Goal: Communication & Community: Answer question/provide support

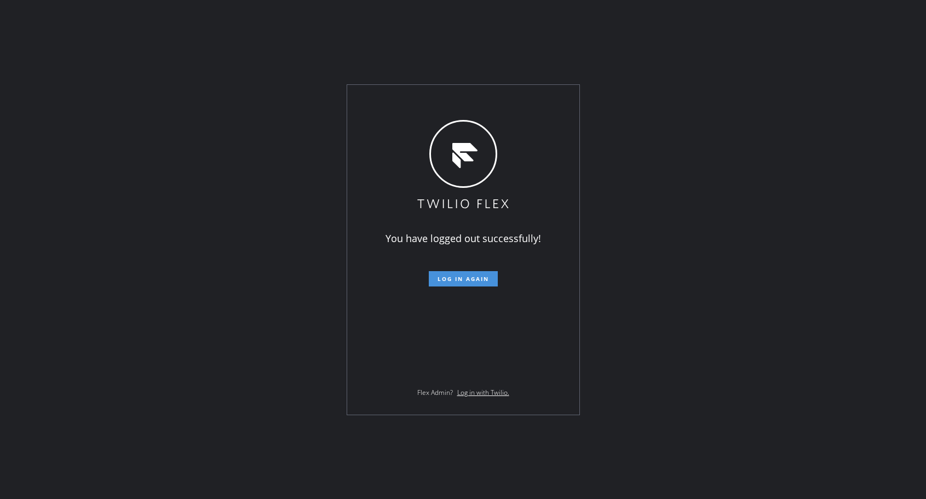
click at [487, 274] on button "Log in again" at bounding box center [463, 278] width 69 height 15
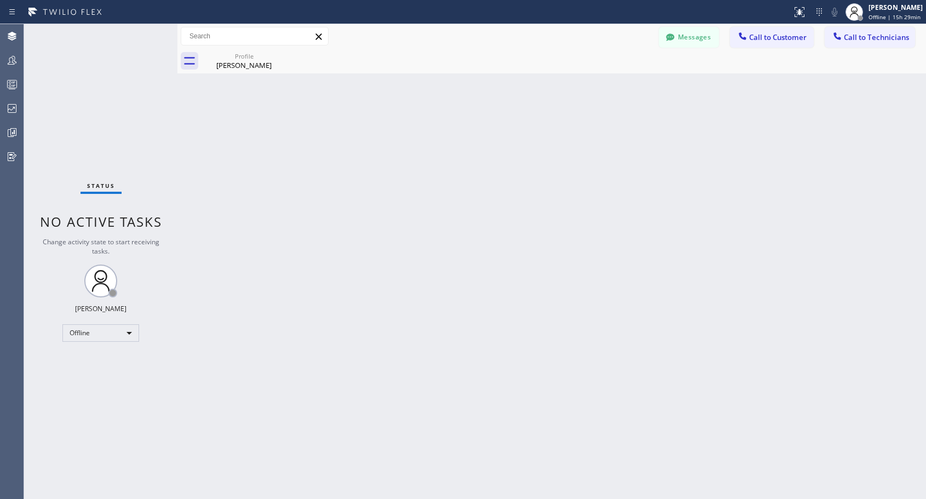
click at [692, 127] on div "Back to Dashboard Change Sender ID Customers Technicians NH [PERSON_NAME] [DATE…" at bounding box center [551, 261] width 749 height 475
click at [86, 336] on div "Offline" at bounding box center [100, 333] width 77 height 18
click at [87, 380] on li "Unavailable" at bounding box center [100, 375] width 74 height 13
click at [746, 39] on icon at bounding box center [742, 36] width 11 height 11
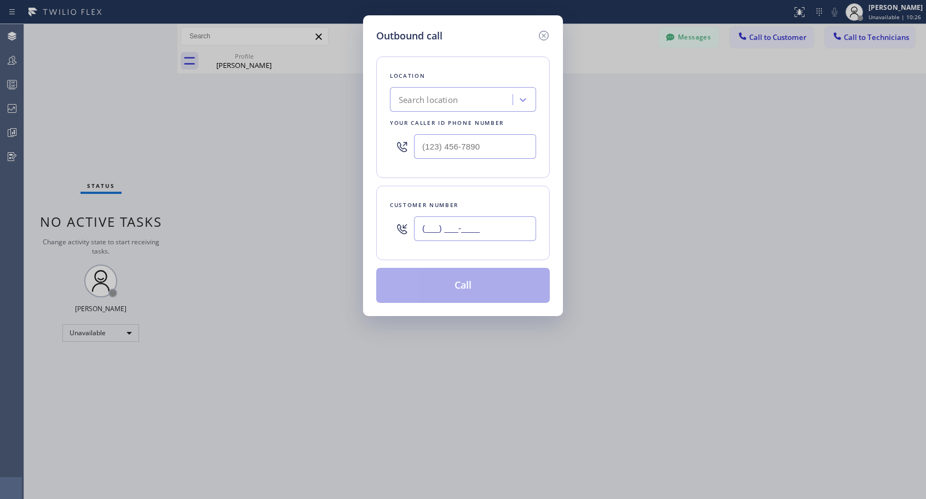
click at [475, 223] on input "(___) ___-____" at bounding box center [475, 228] width 122 height 25
paste input "206) 669-3069"
type input "[PHONE_NUMBER]"
click at [514, 199] on div "Customer number" at bounding box center [463, 204] width 146 height 11
click at [451, 147] on input "(___) ___-____" at bounding box center [475, 146] width 122 height 25
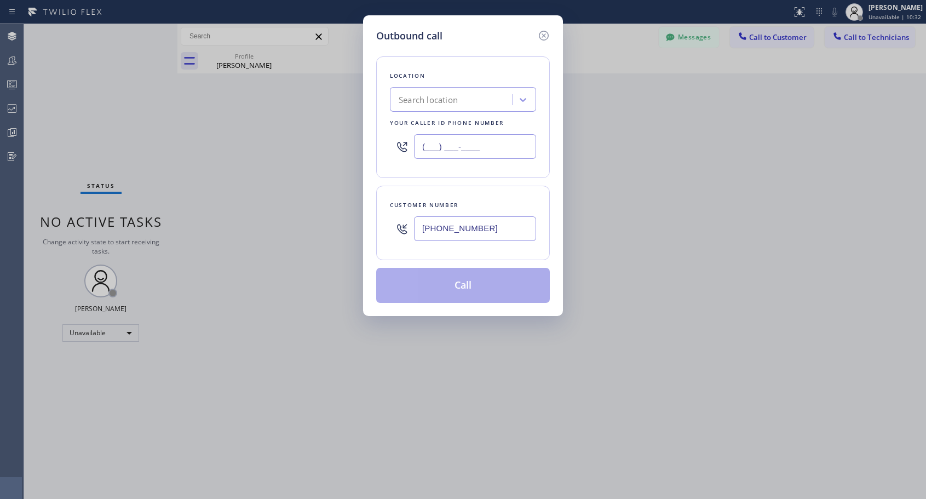
paste input "818) 614-5337"
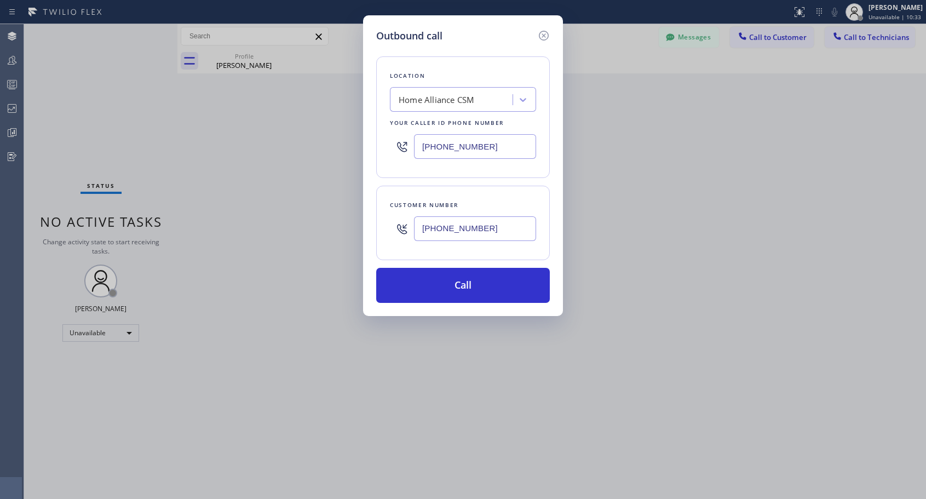
type input "[PHONE_NUMBER]"
click at [473, 285] on button "Call" at bounding box center [463, 285] width 174 height 35
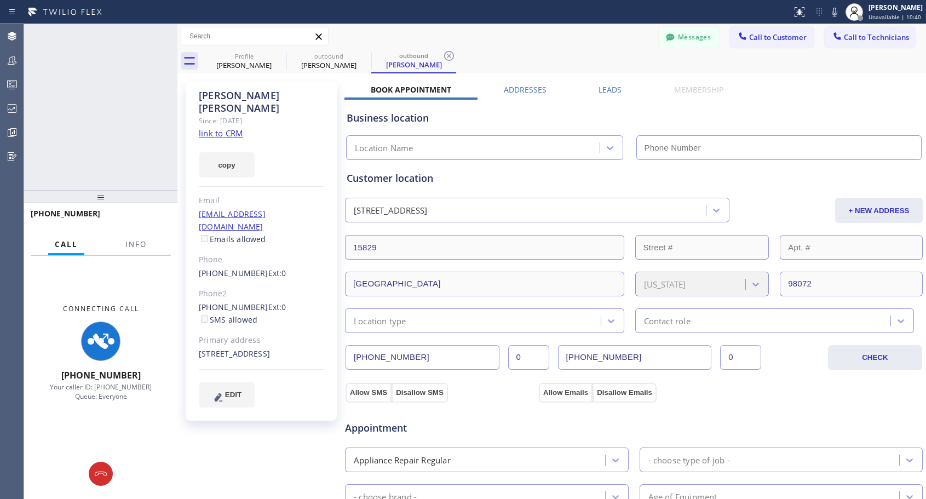
type input "[PHONE_NUMBER]"
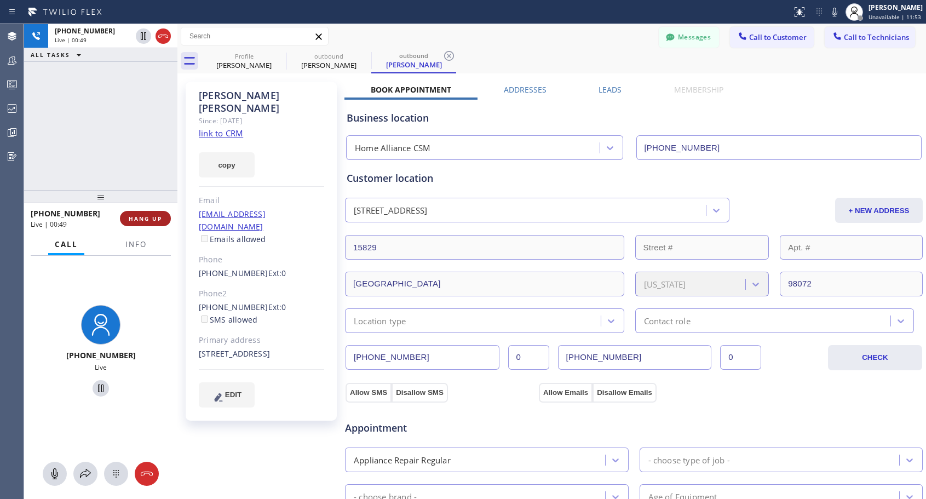
click at [150, 216] on span "HANG UP" at bounding box center [145, 219] width 33 height 8
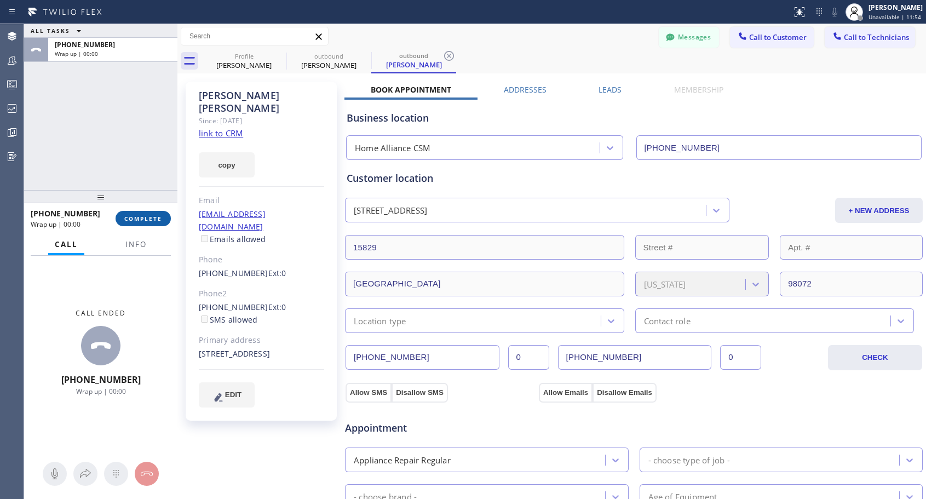
click at [150, 216] on span "COMPLETE" at bounding box center [143, 219] width 38 height 8
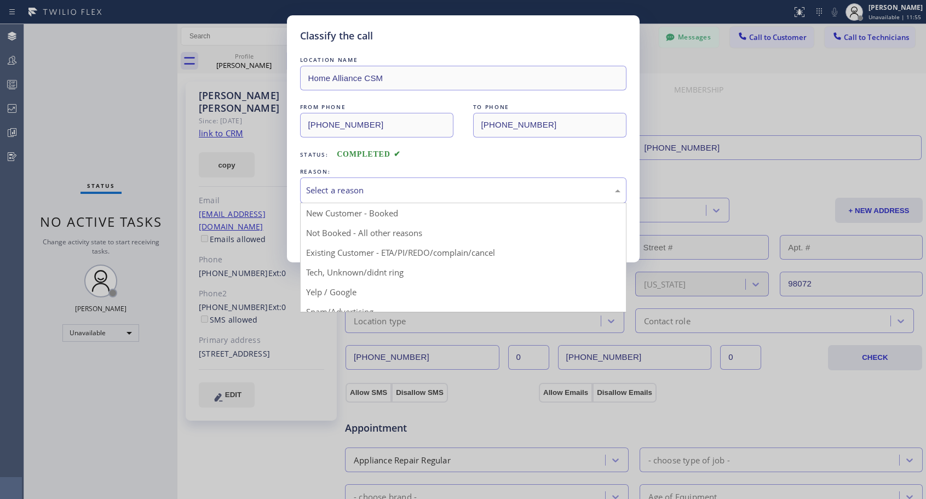
click at [363, 192] on div "Select a reason" at bounding box center [463, 190] width 314 height 13
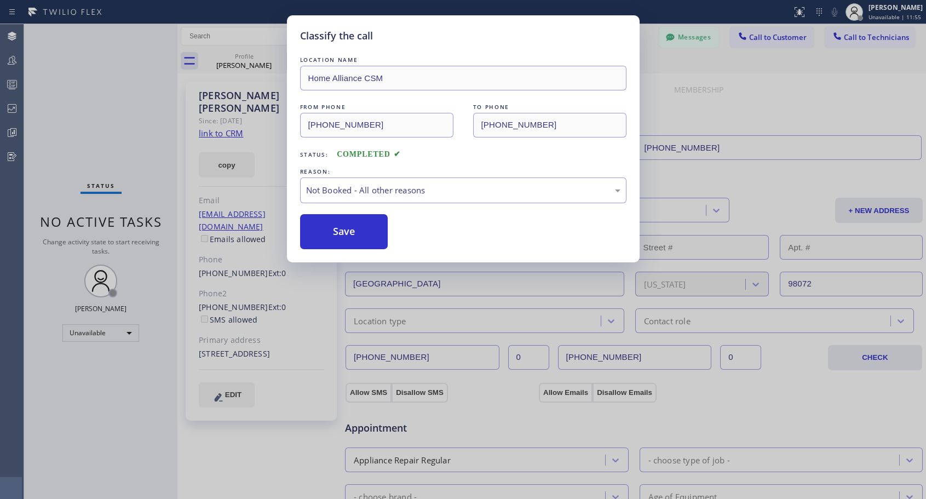
click at [335, 234] on button "Save" at bounding box center [344, 231] width 88 height 35
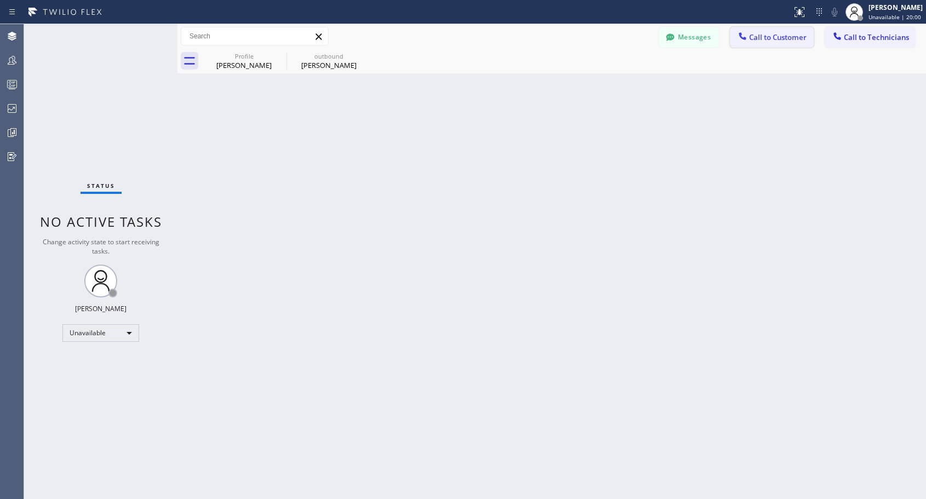
click at [775, 36] on span "Call to Customer" at bounding box center [777, 37] width 57 height 10
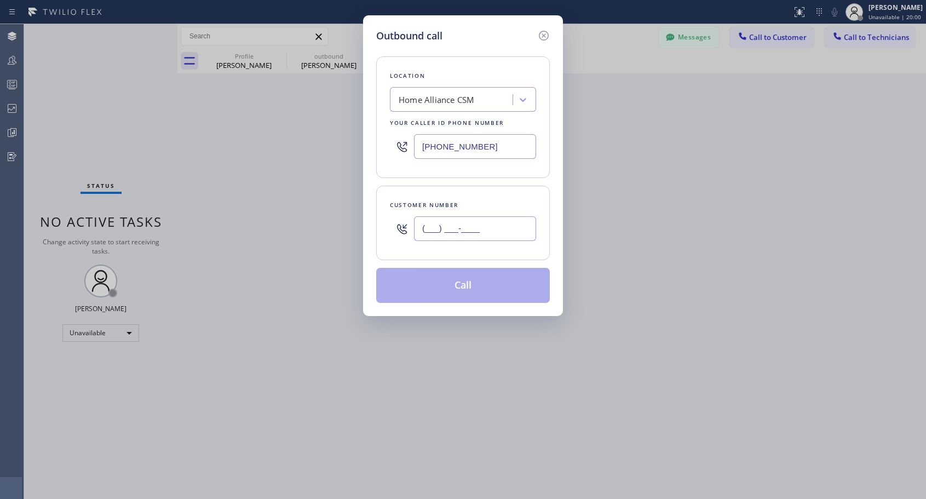
click at [490, 233] on input "(___) ___-____" at bounding box center [475, 228] width 122 height 25
paste input "847) 722-9397"
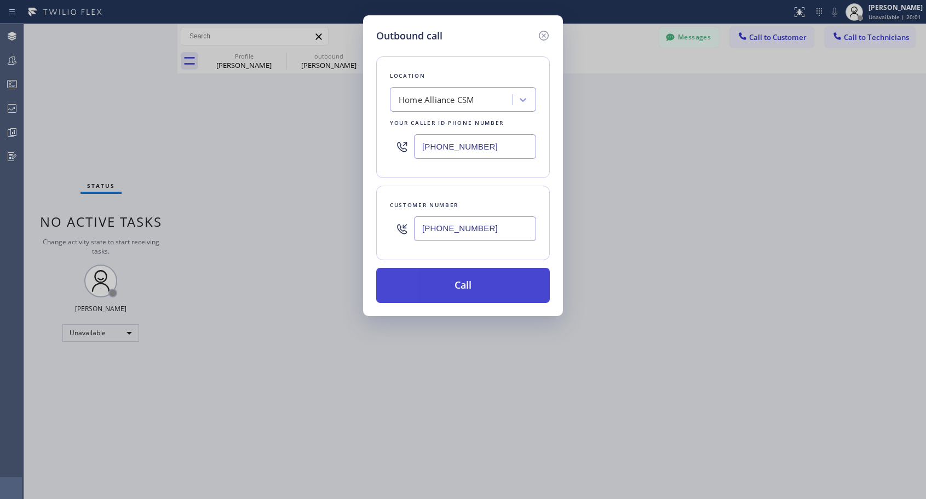
type input "[PHONE_NUMBER]"
drag, startPoint x: 467, startPoint y: 283, endPoint x: 477, endPoint y: 205, distance: 78.5
click at [467, 284] on button "Call" at bounding box center [463, 285] width 174 height 35
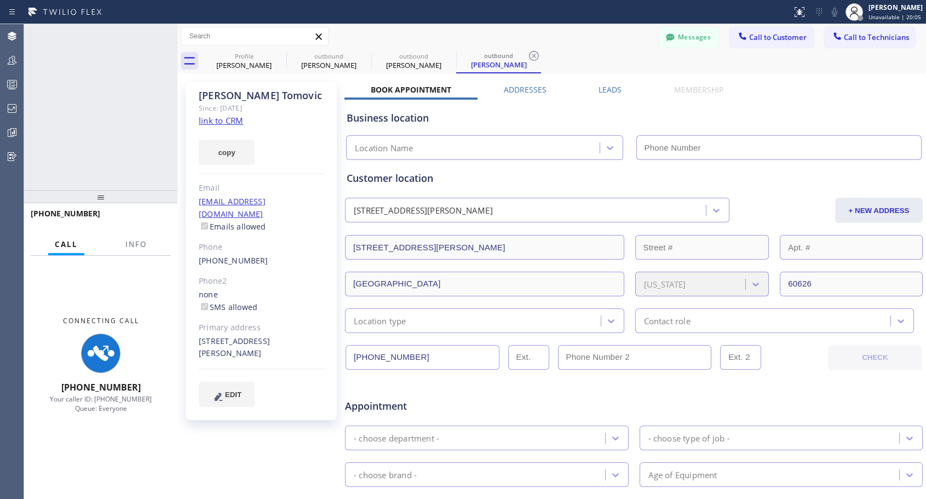
type input "[PHONE_NUMBER]"
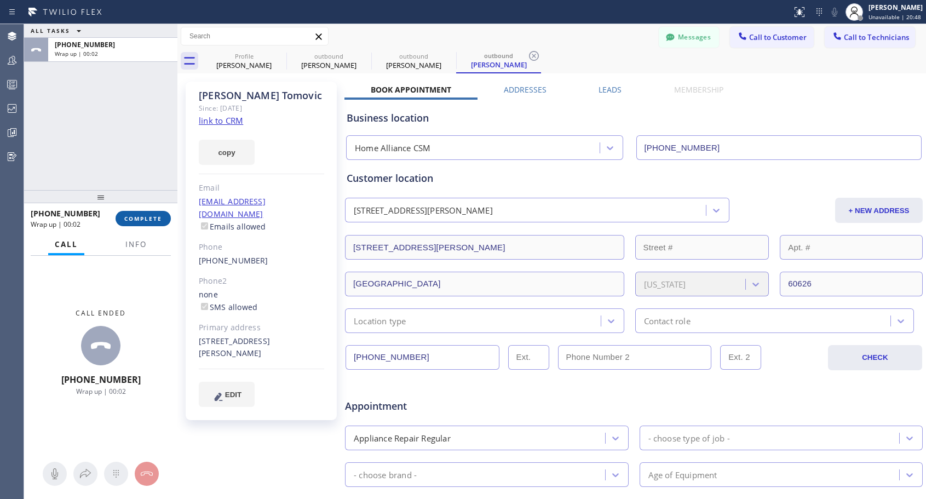
click at [143, 217] on span "COMPLETE" at bounding box center [143, 219] width 38 height 8
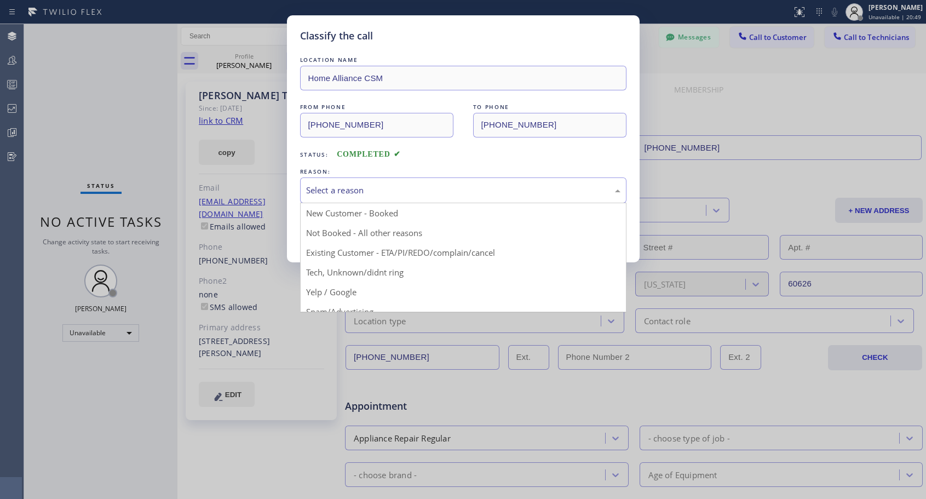
click at [476, 192] on div "Select a reason" at bounding box center [463, 190] width 314 height 13
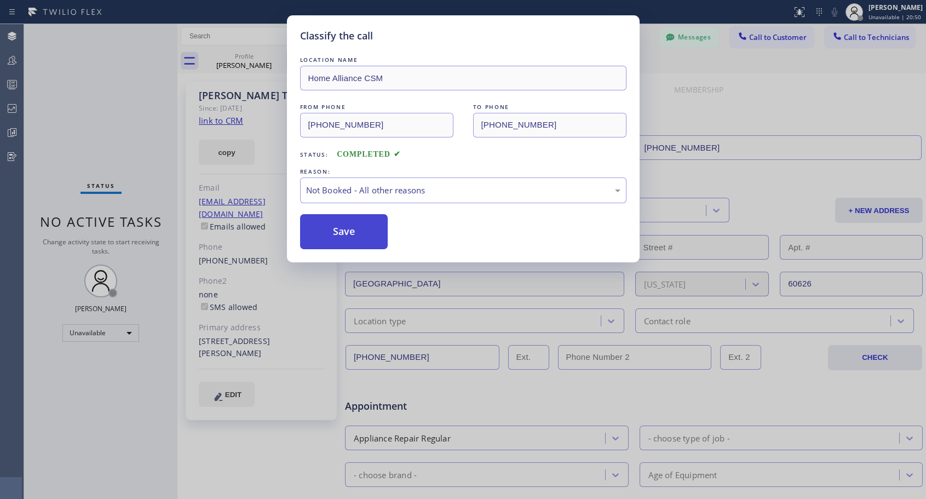
click at [368, 231] on button "Save" at bounding box center [344, 231] width 88 height 35
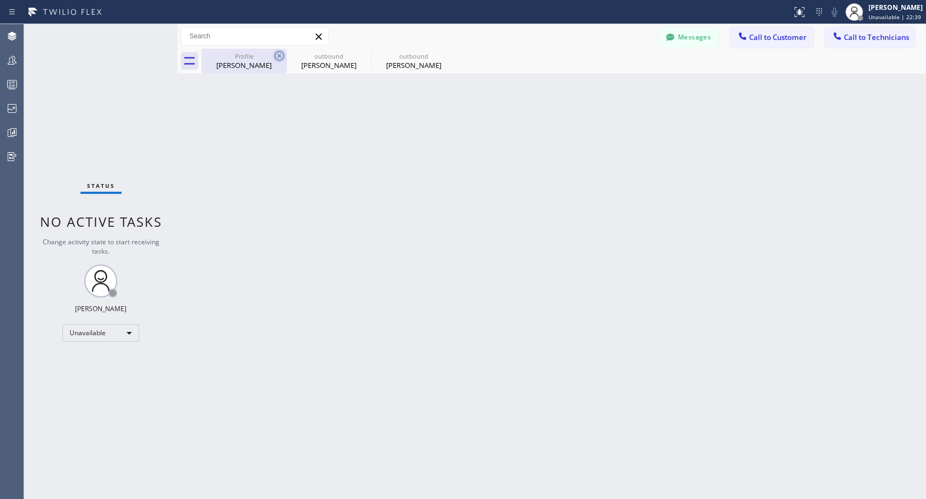
click at [281, 52] on icon at bounding box center [279, 56] width 10 height 10
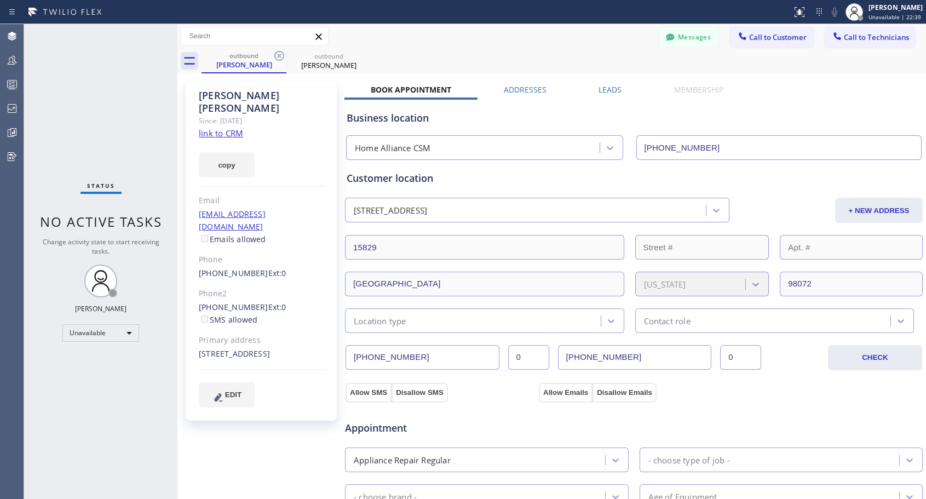
click at [281, 52] on icon at bounding box center [279, 56] width 10 height 10
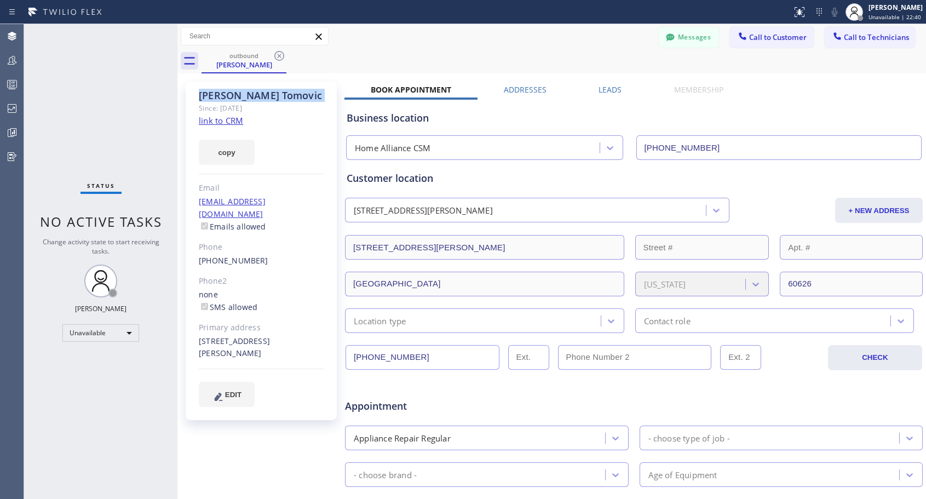
click at [281, 52] on icon at bounding box center [279, 56] width 10 height 10
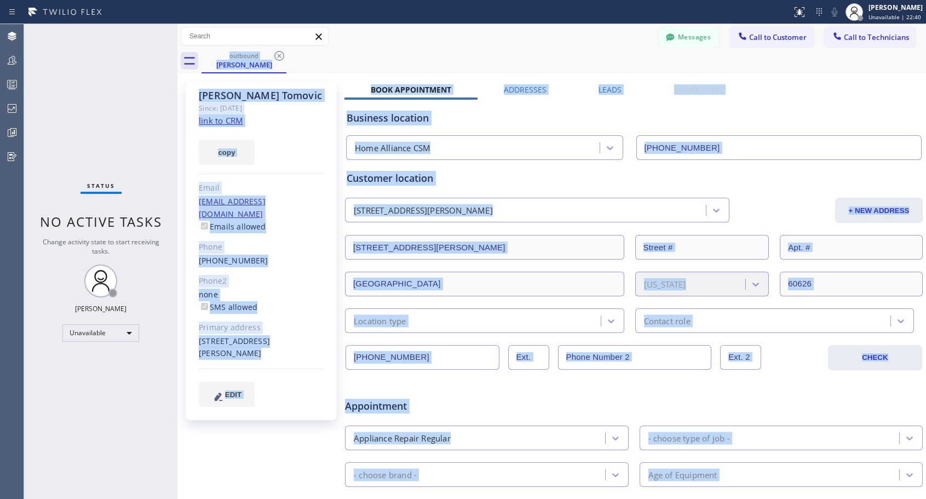
click at [281, 52] on div "outbound [PERSON_NAME]" at bounding box center [564, 61] width 724 height 25
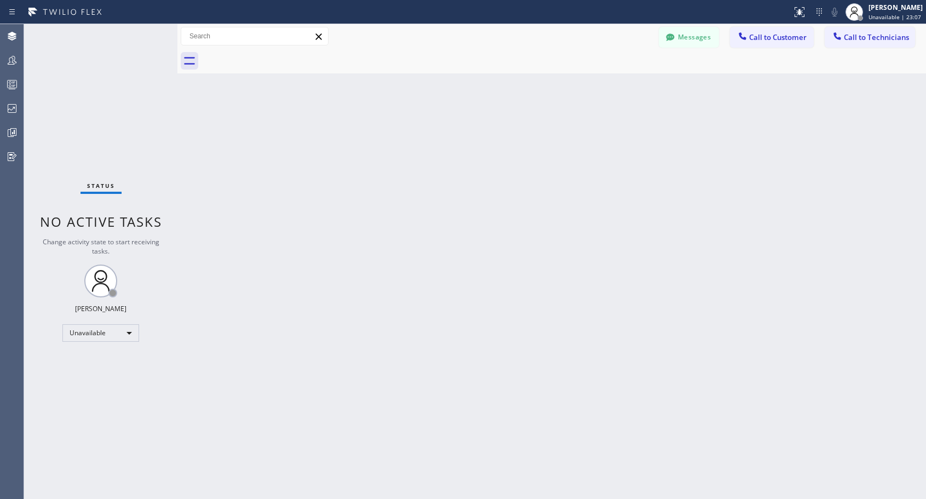
drag, startPoint x: 776, startPoint y: 40, endPoint x: 689, endPoint y: 71, distance: 92.5
click at [776, 41] on span "Call to Customer" at bounding box center [777, 37] width 57 height 10
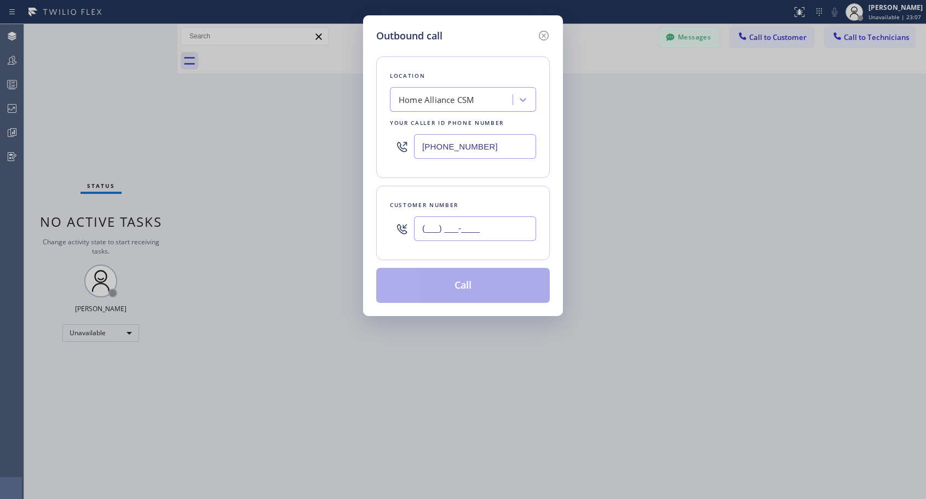
click at [483, 223] on input "(___) ___-____" at bounding box center [475, 228] width 122 height 25
paste input "714) 860-9354"
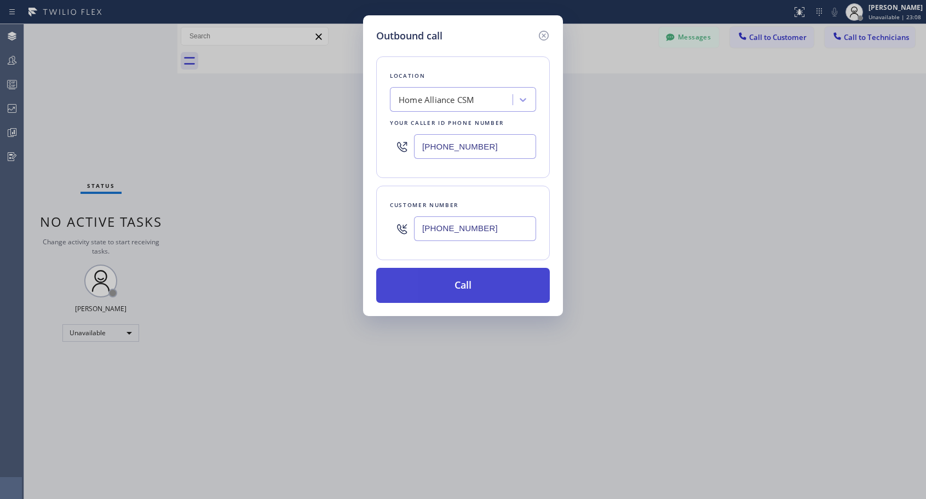
type input "[PHONE_NUMBER]"
click at [461, 283] on button "Call" at bounding box center [463, 285] width 174 height 35
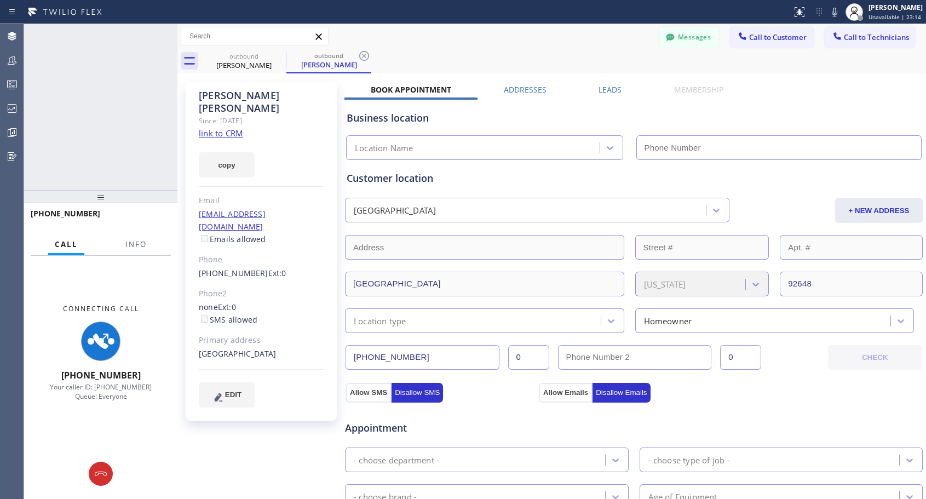
type input "[PHONE_NUMBER]"
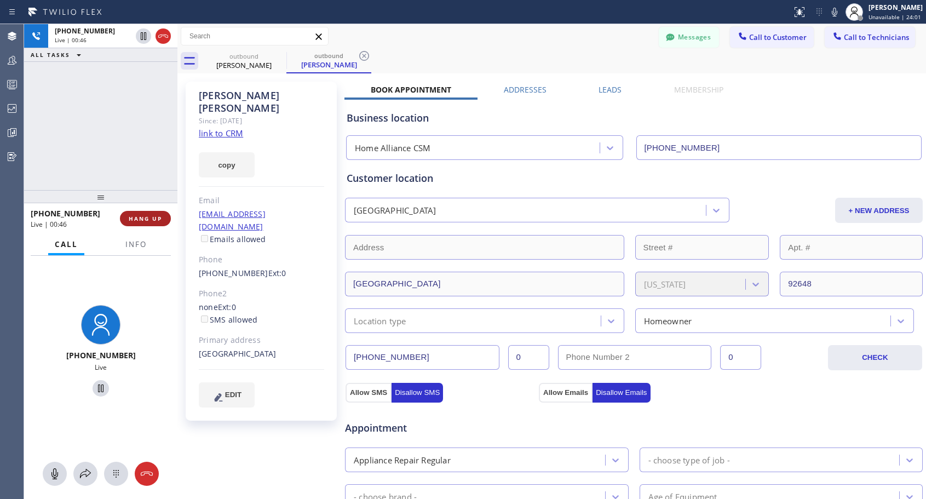
click at [149, 216] on span "HANG UP" at bounding box center [145, 219] width 33 height 8
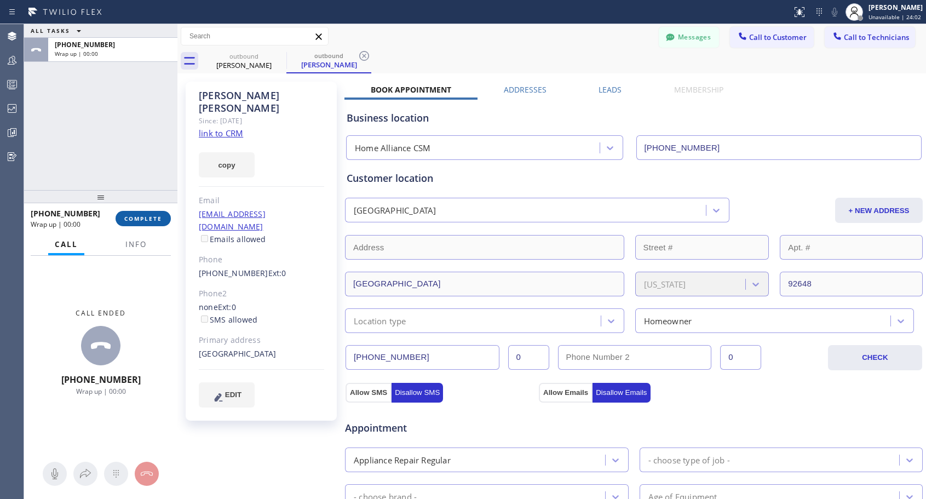
click at [149, 216] on span "COMPLETE" at bounding box center [143, 219] width 38 height 8
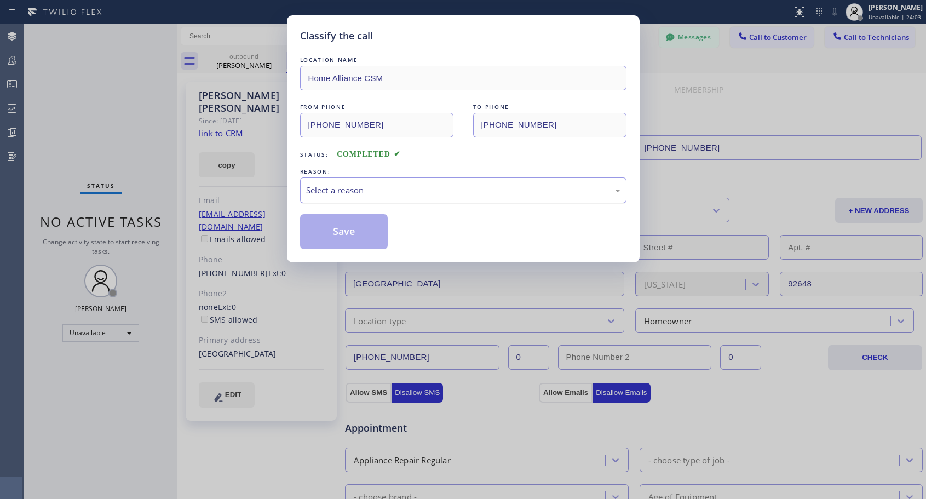
click at [384, 192] on div "Select a reason" at bounding box center [463, 190] width 314 height 13
click at [352, 232] on button "Save" at bounding box center [344, 231] width 88 height 35
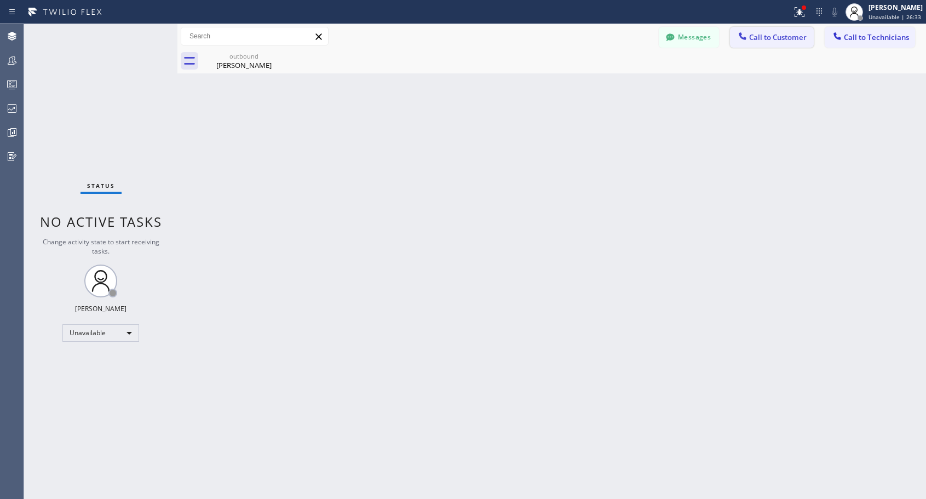
click at [756, 38] on span "Call to Customer" at bounding box center [777, 37] width 57 height 10
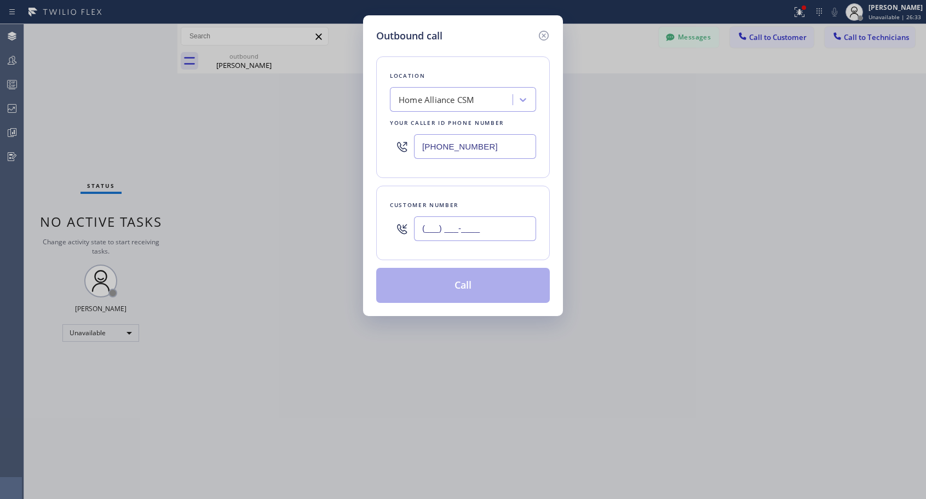
click at [445, 221] on input "(___) ___-____" at bounding box center [475, 228] width 122 height 25
paste input "510) 508-9049"
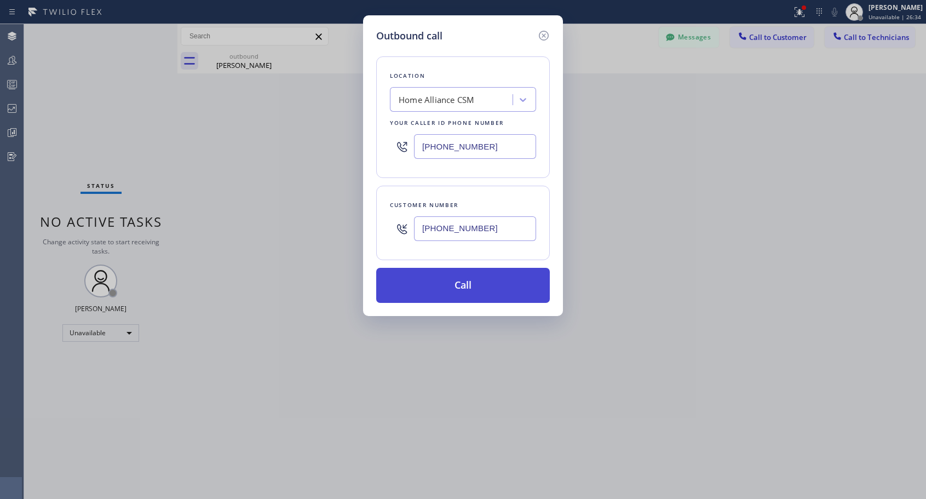
type input "[PHONE_NUMBER]"
click at [455, 290] on button "Call" at bounding box center [463, 285] width 174 height 35
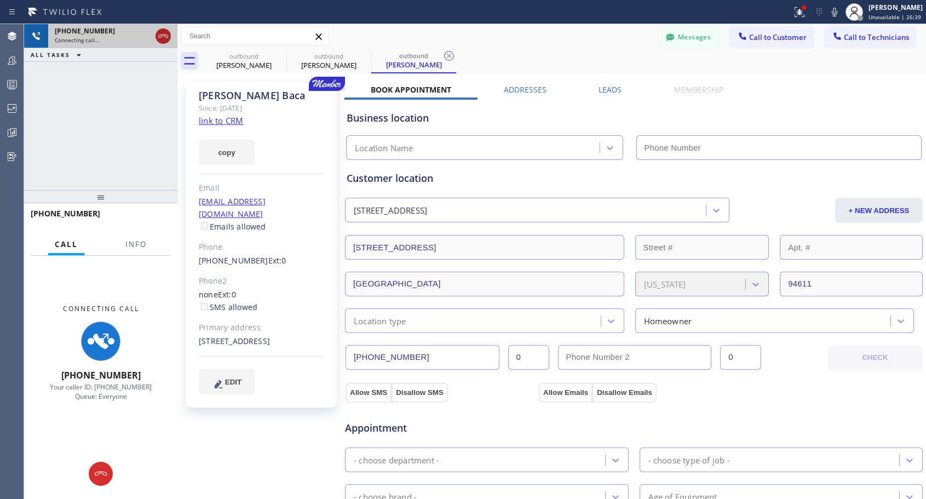
type input "[PHONE_NUMBER]"
click at [160, 39] on icon at bounding box center [163, 36] width 13 height 13
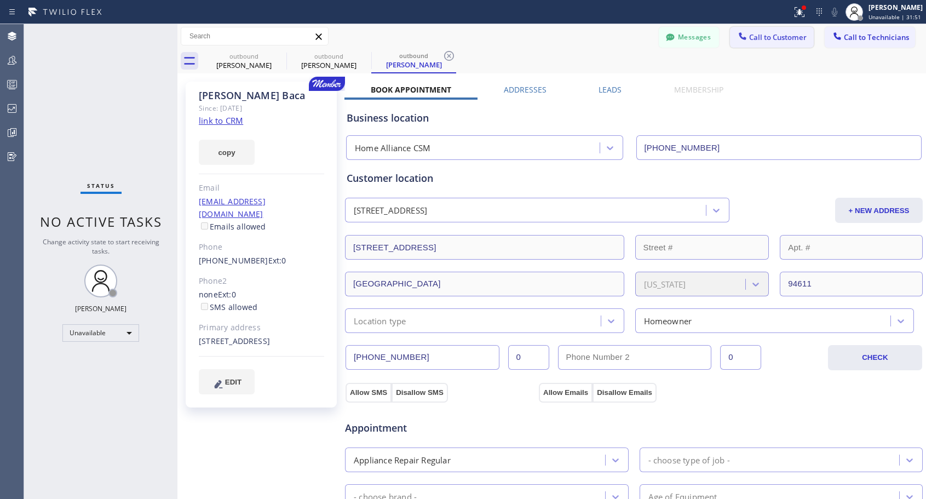
click at [749, 33] on span "Call to Customer" at bounding box center [777, 37] width 57 height 10
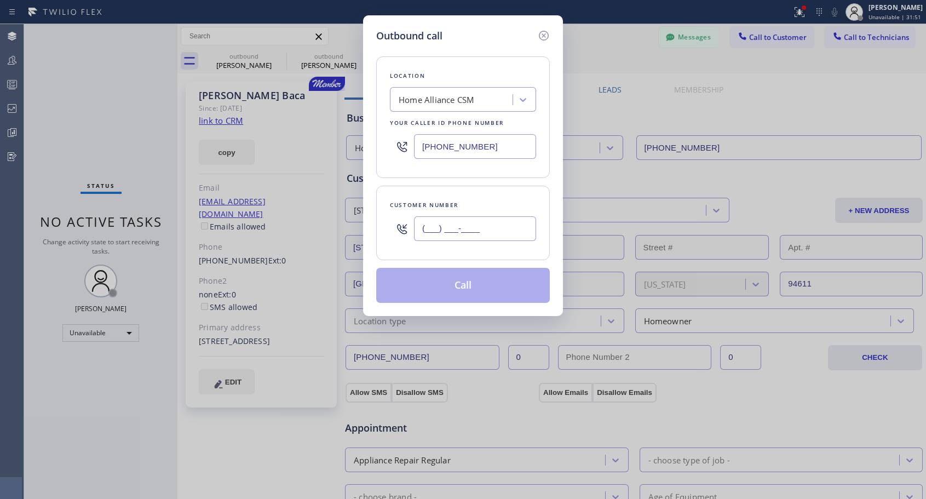
click at [500, 223] on input "(___) ___-____" at bounding box center [475, 228] width 122 height 25
paste input "916) 208-8291"
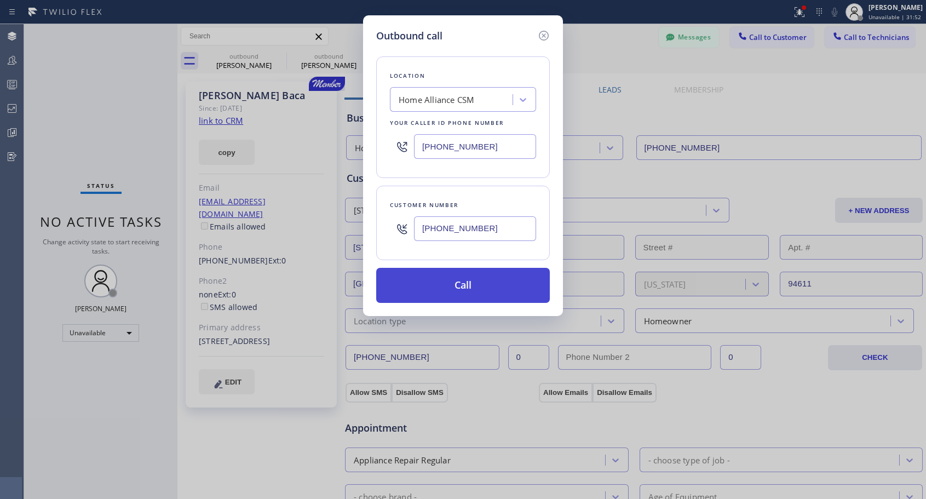
type input "[PHONE_NUMBER]"
click at [473, 293] on button "Call" at bounding box center [463, 285] width 174 height 35
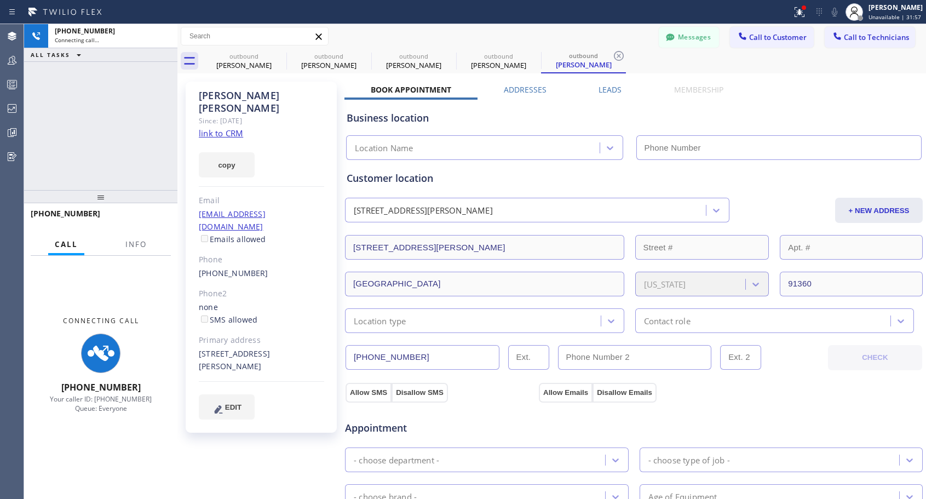
type input "[PHONE_NUMBER]"
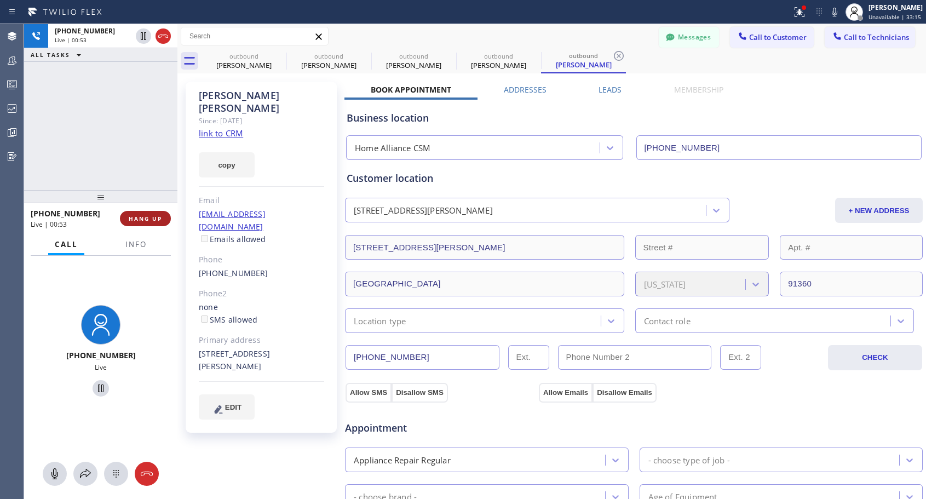
click at [157, 219] on span "HANG UP" at bounding box center [145, 219] width 33 height 8
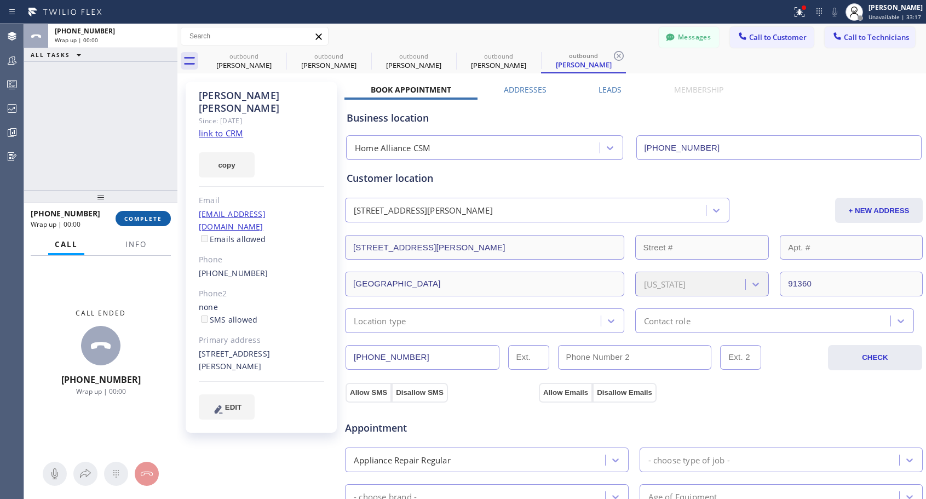
click at [157, 219] on span "COMPLETE" at bounding box center [143, 219] width 38 height 8
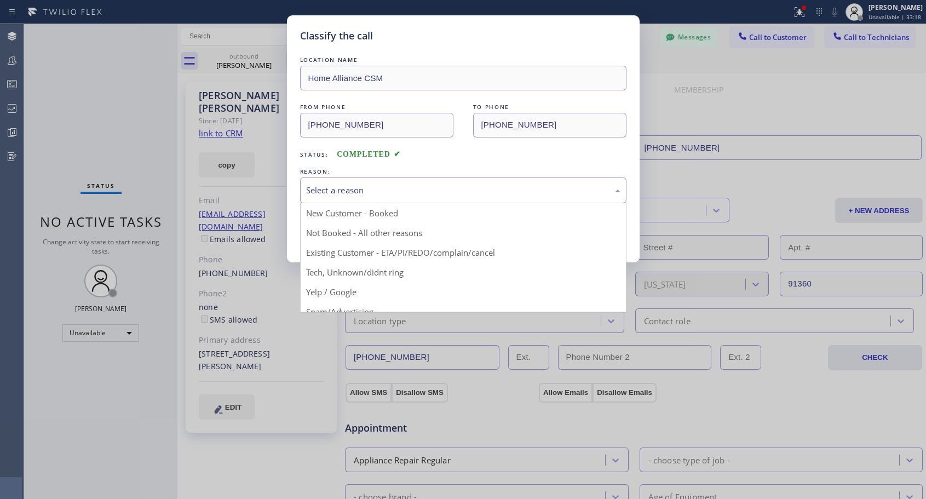
click at [376, 189] on div "Select a reason" at bounding box center [463, 190] width 314 height 13
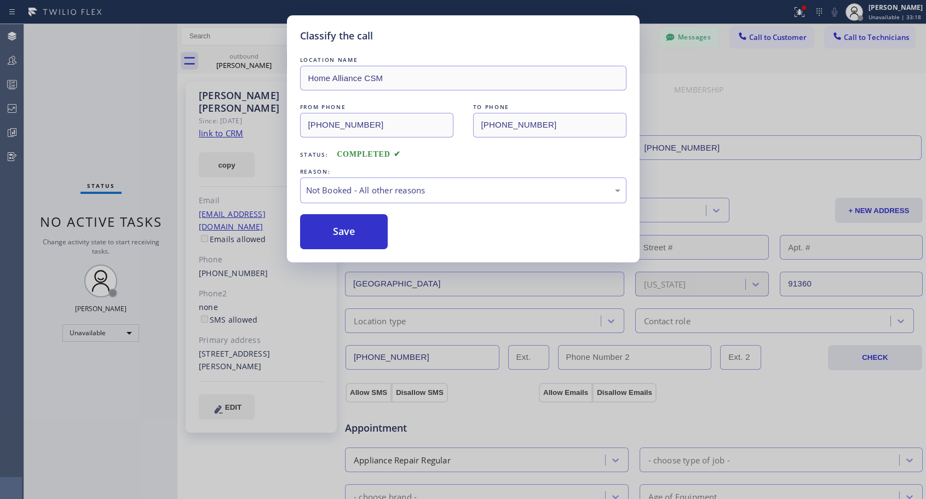
click at [339, 231] on button "Save" at bounding box center [344, 231] width 88 height 35
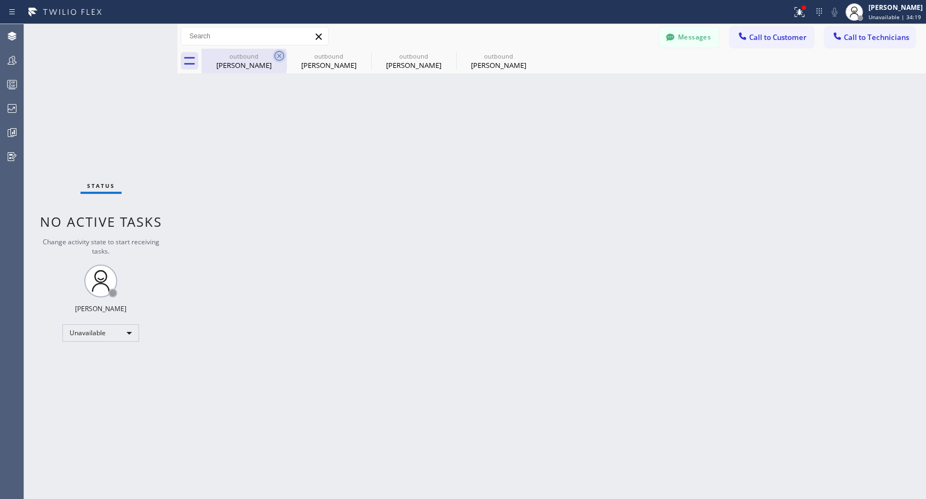
click at [278, 56] on icon at bounding box center [279, 55] width 13 height 13
click at [0, 0] on icon at bounding box center [0, 0] width 0 height 0
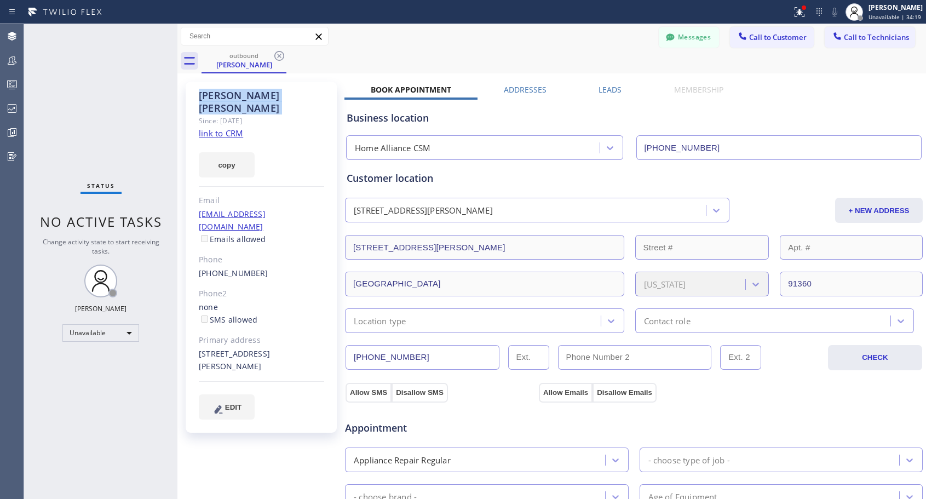
click at [278, 56] on icon at bounding box center [279, 55] width 13 height 13
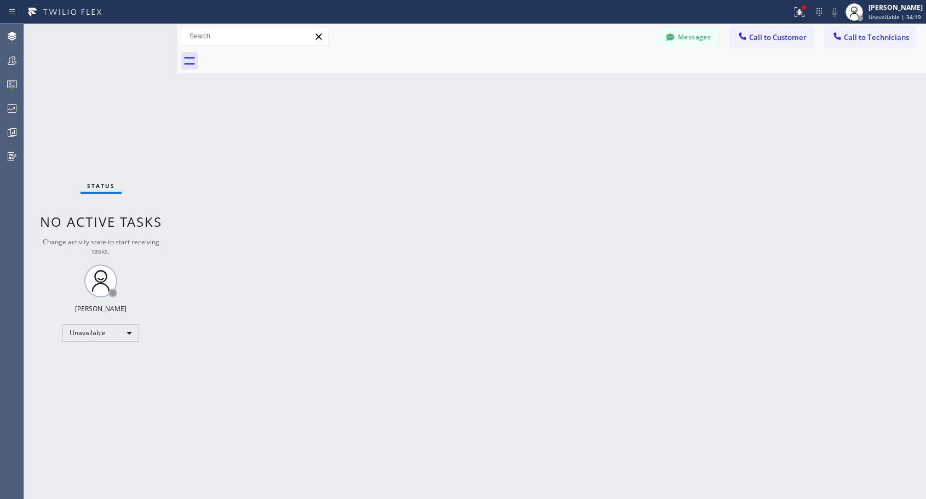
click at [278, 56] on div at bounding box center [564, 61] width 724 height 25
click at [759, 41] on span "Call to Customer" at bounding box center [777, 37] width 57 height 10
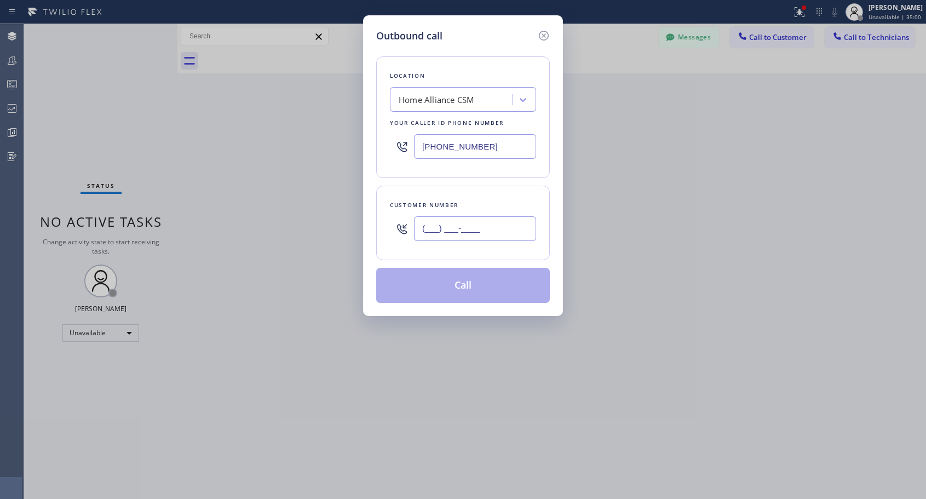
click at [506, 228] on input "(___) ___-____" at bounding box center [475, 228] width 122 height 25
paste input "970) 545-1212"
type input "[PHONE_NUMBER]"
click at [497, 200] on div "Customer number" at bounding box center [463, 204] width 146 height 11
click at [497, 193] on div "Customer number [PHONE_NUMBER]" at bounding box center [463, 223] width 174 height 74
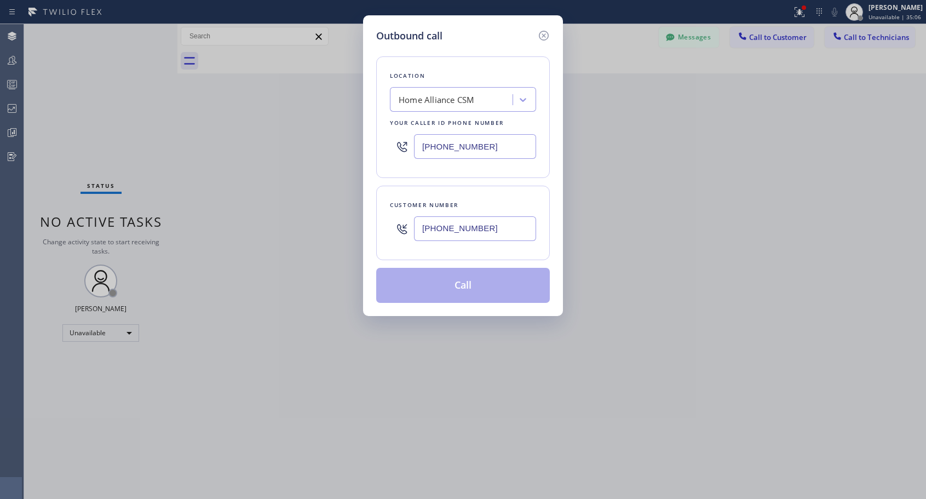
click at [497, 193] on div "Customer number [PHONE_NUMBER]" at bounding box center [463, 223] width 174 height 74
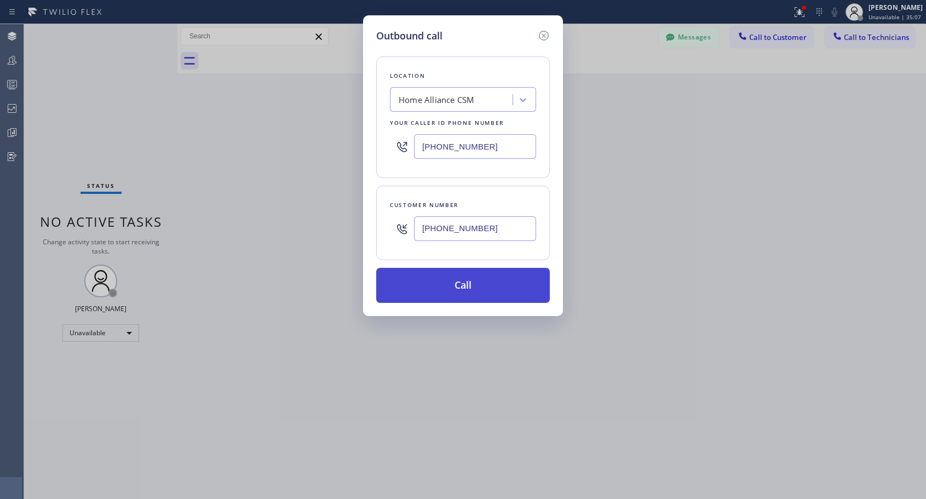
click at [464, 282] on button "Call" at bounding box center [463, 285] width 174 height 35
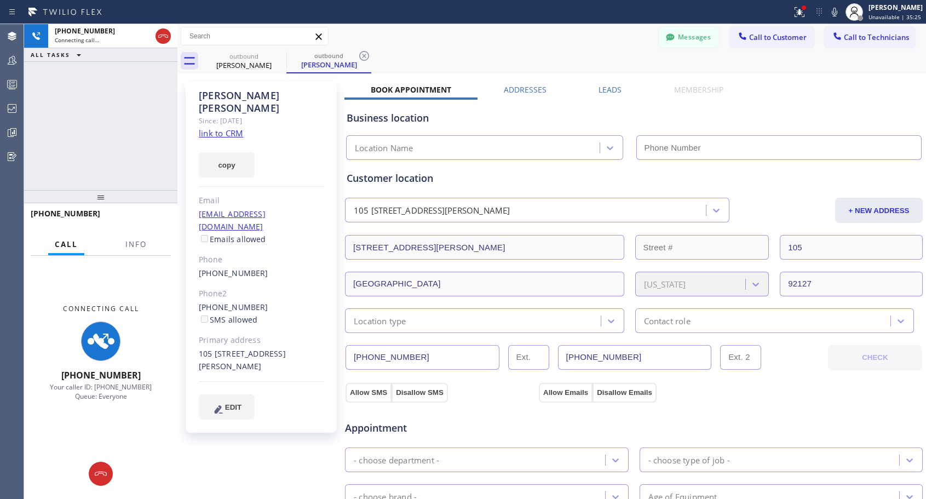
type input "[PHONE_NUMBER]"
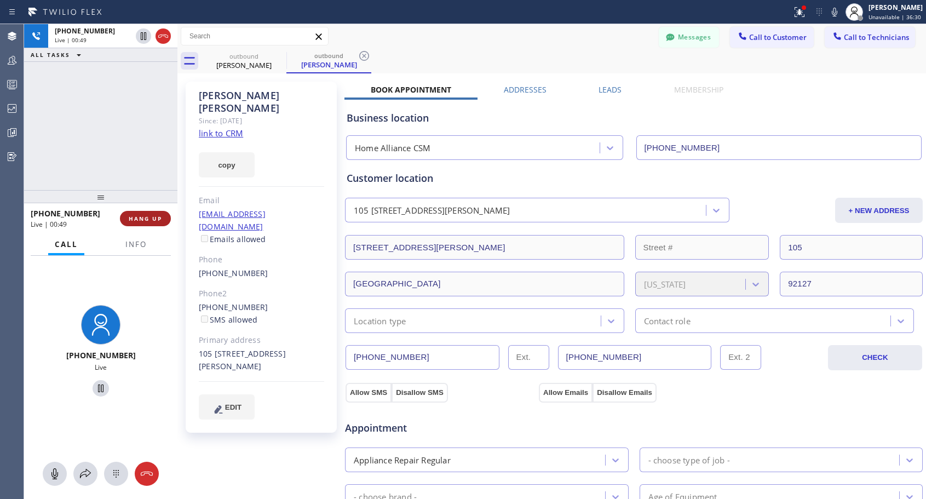
click at [152, 220] on span "HANG UP" at bounding box center [145, 219] width 33 height 8
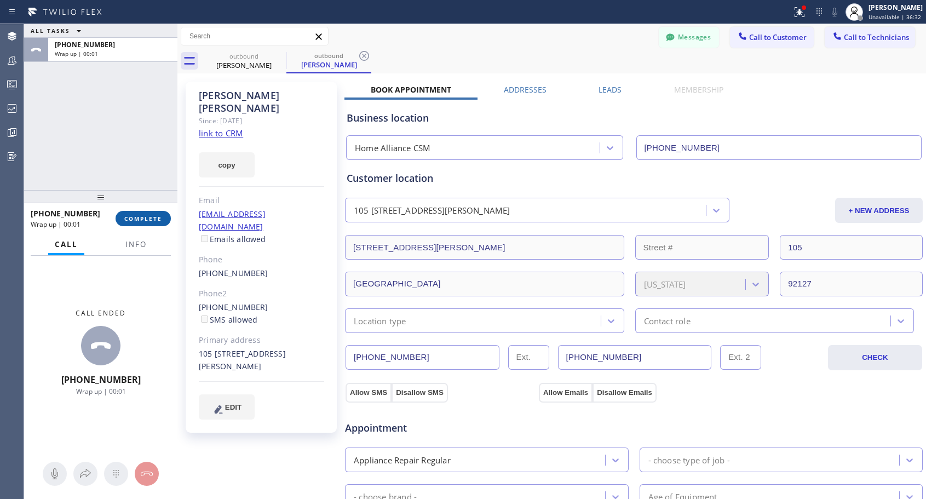
click at [152, 220] on span "COMPLETE" at bounding box center [143, 219] width 38 height 8
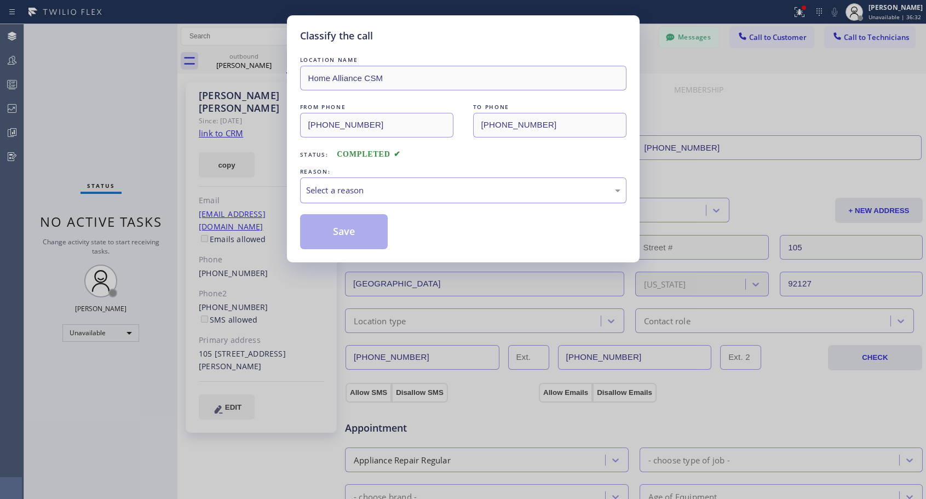
click at [388, 187] on div "Select a reason" at bounding box center [463, 190] width 314 height 13
click at [370, 233] on button "Save" at bounding box center [344, 231] width 88 height 35
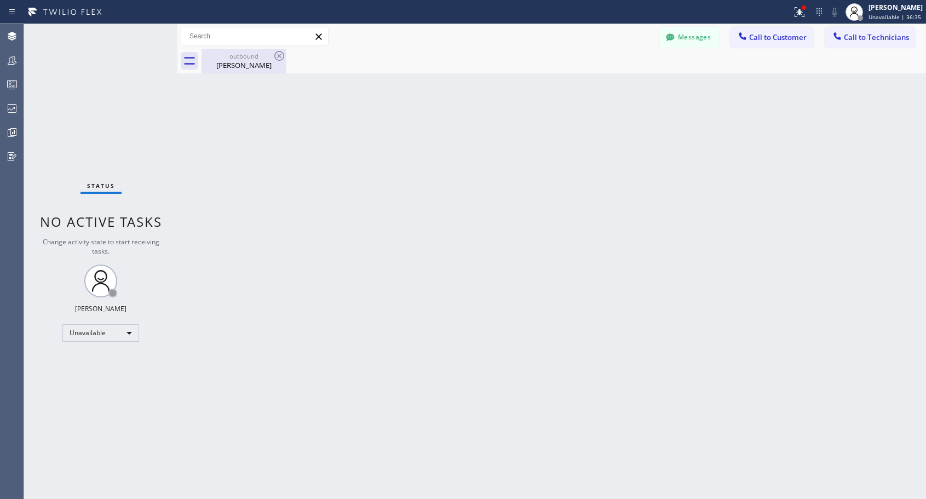
click at [247, 65] on div "[PERSON_NAME]" at bounding box center [244, 65] width 83 height 10
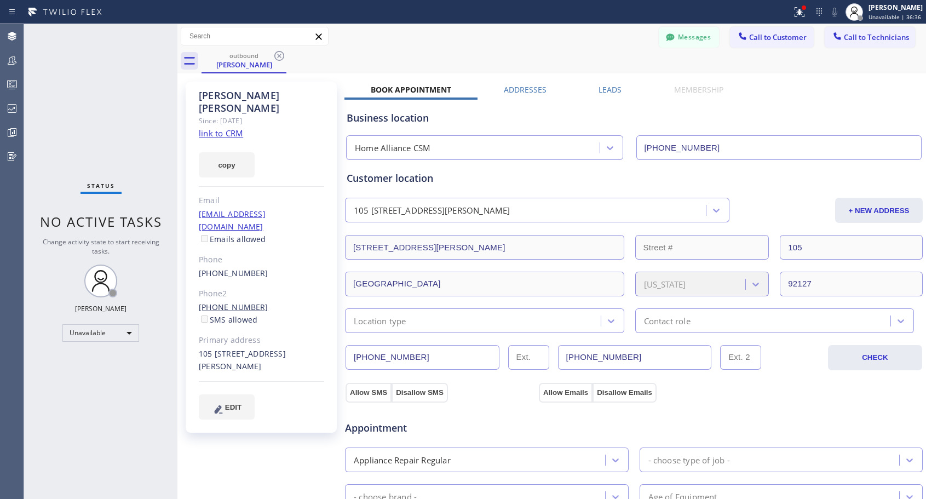
click at [239, 302] on link "[PHONE_NUMBER]" at bounding box center [234, 307] width 70 height 10
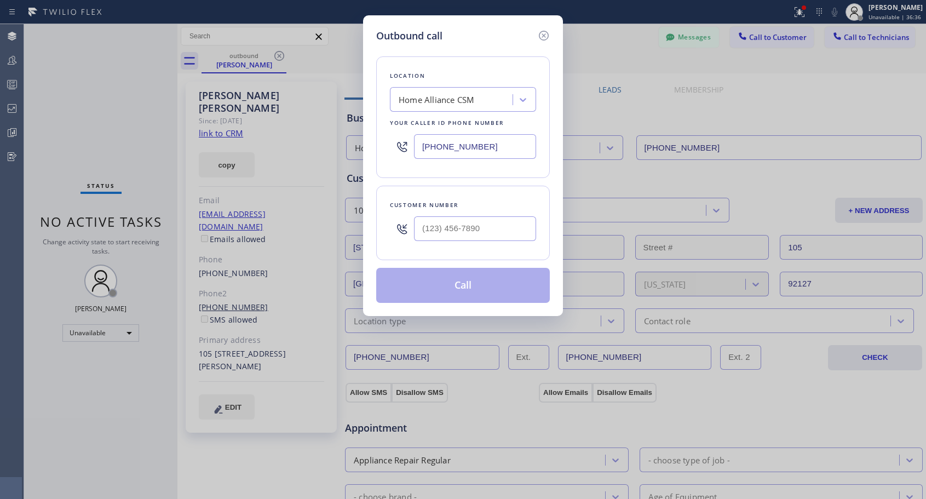
type input "[PHONE_NUMBER]"
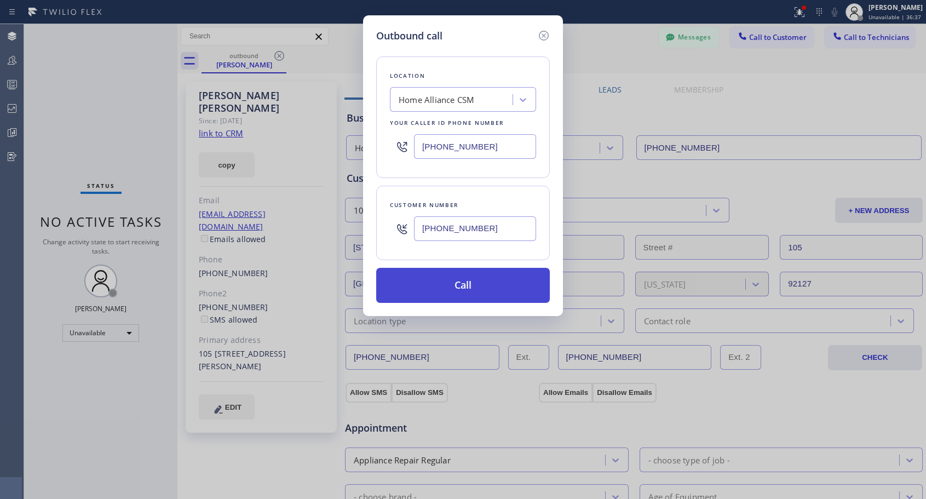
click at [436, 285] on button "Call" at bounding box center [463, 285] width 174 height 35
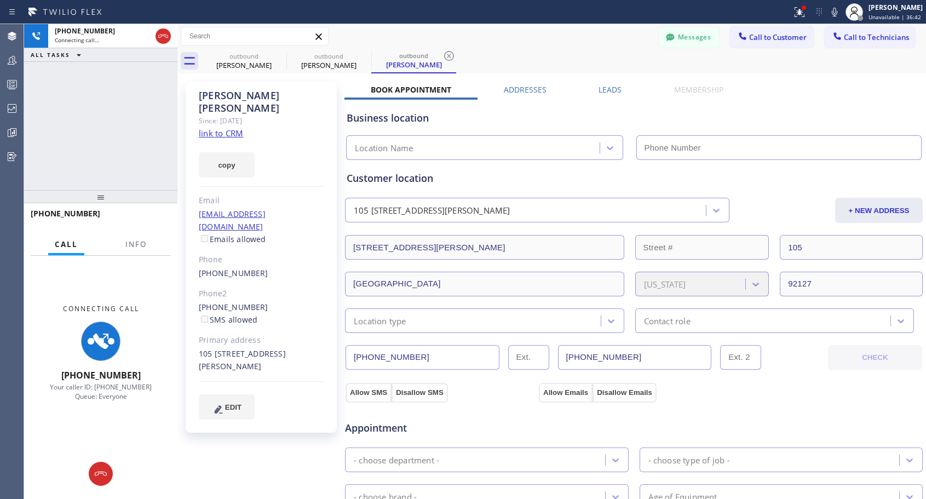
type input "[PHONE_NUMBER]"
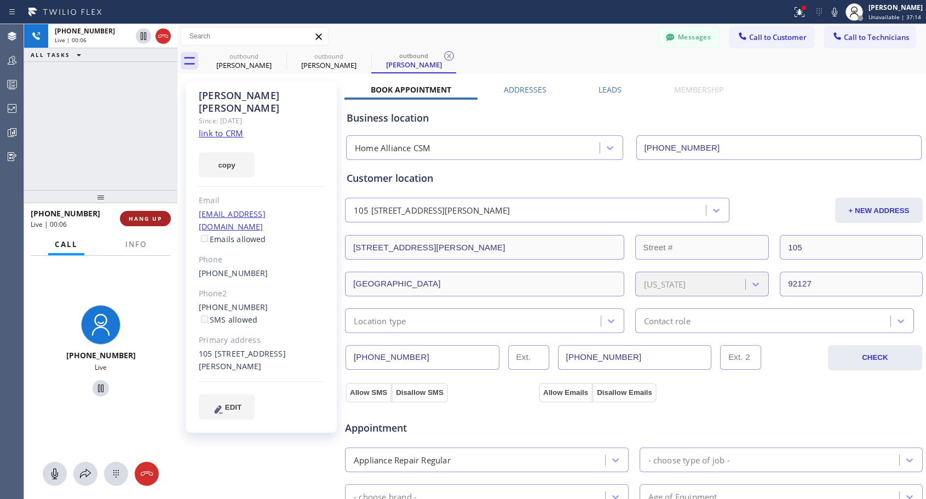
click at [163, 219] on button "HANG UP" at bounding box center [145, 218] width 51 height 15
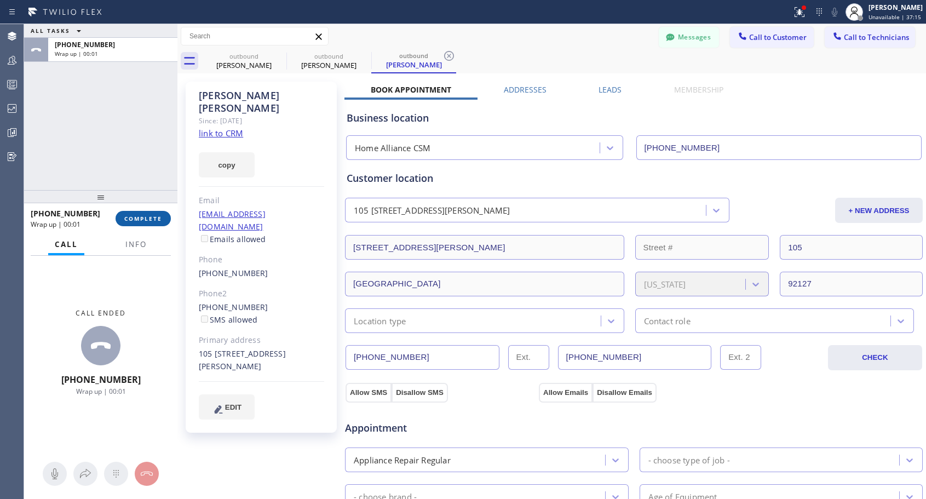
click at [163, 219] on button "COMPLETE" at bounding box center [143, 218] width 55 height 15
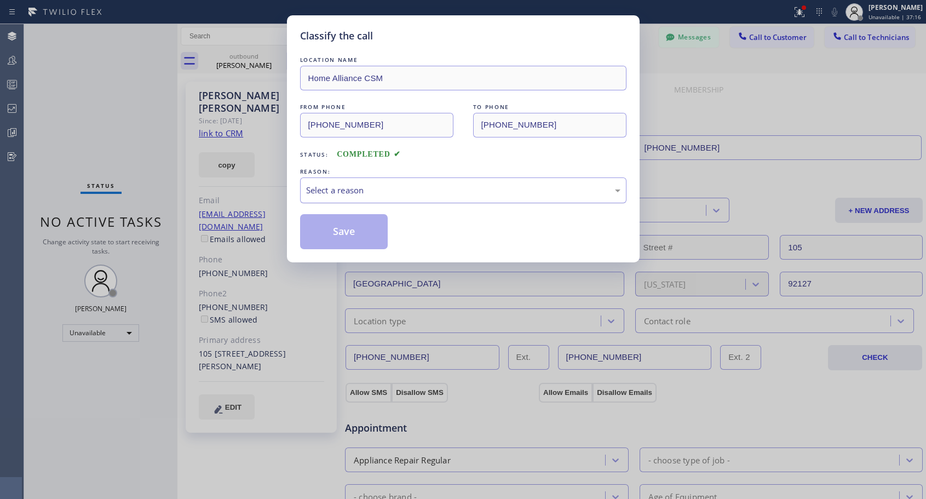
click at [384, 181] on div "Select a reason" at bounding box center [463, 190] width 326 height 26
click at [359, 234] on button "Save" at bounding box center [344, 231] width 88 height 35
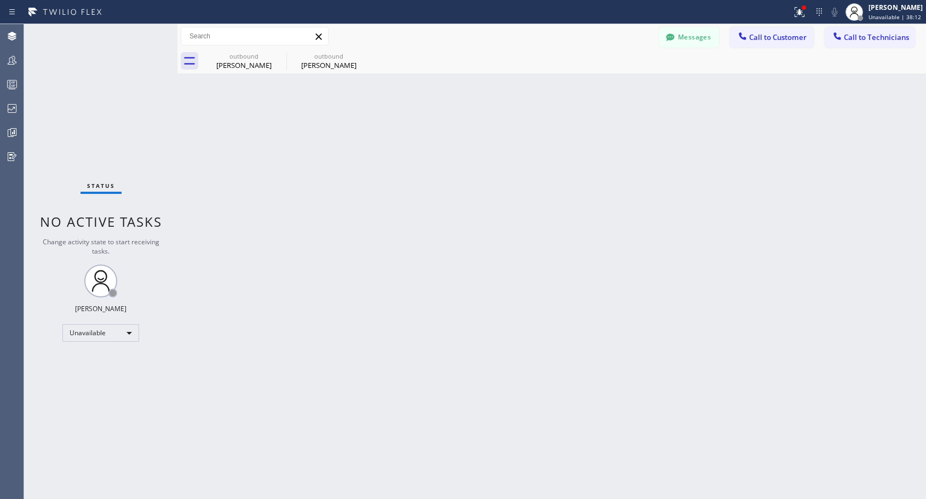
drag, startPoint x: 756, startPoint y: 35, endPoint x: 731, endPoint y: 56, distance: 32.6
click at [756, 36] on span "Call to Customer" at bounding box center [777, 37] width 57 height 10
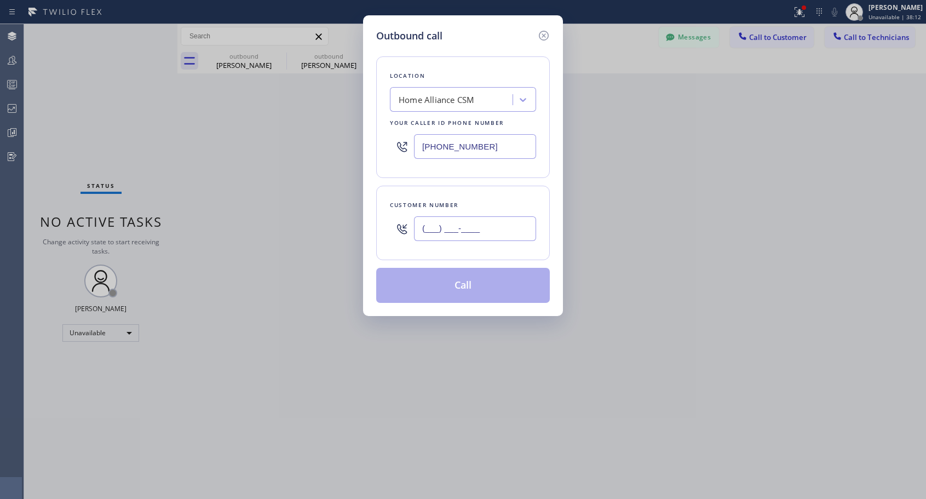
click at [447, 231] on input "(___) ___-____" at bounding box center [475, 228] width 122 height 25
paste input "805) 689-3027"
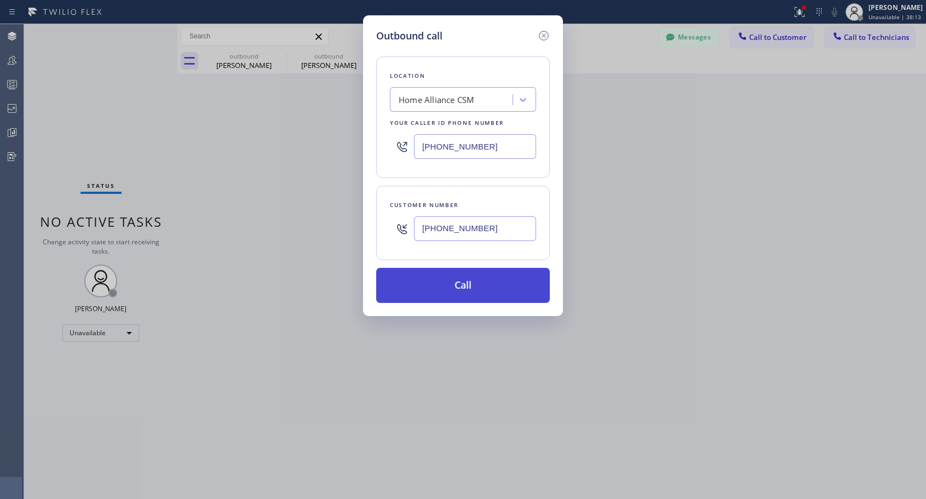
type input "[PHONE_NUMBER]"
click at [454, 288] on button "Call" at bounding box center [463, 285] width 174 height 35
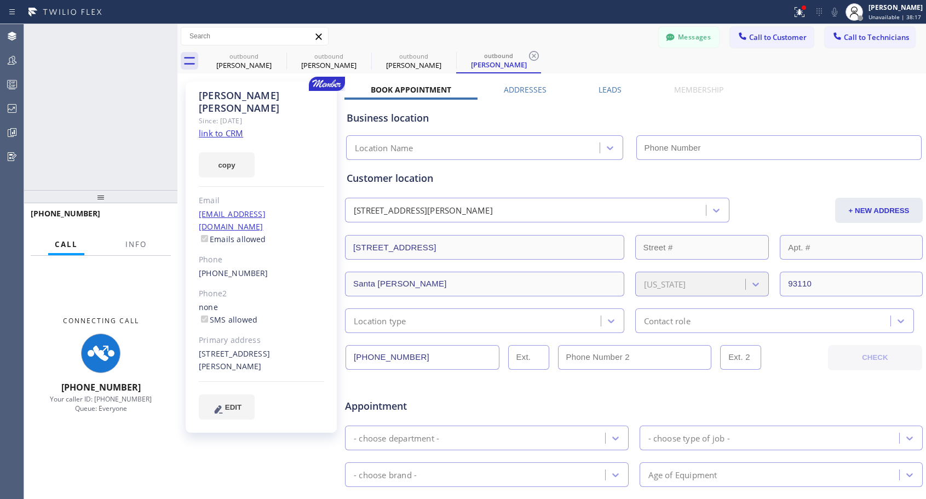
type input "[PHONE_NUMBER]"
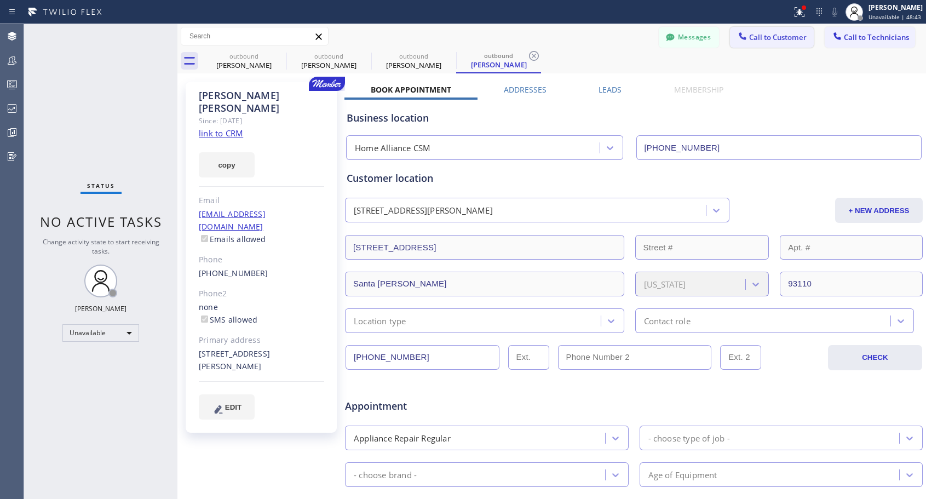
click at [749, 37] on span "Call to Customer" at bounding box center [777, 37] width 57 height 10
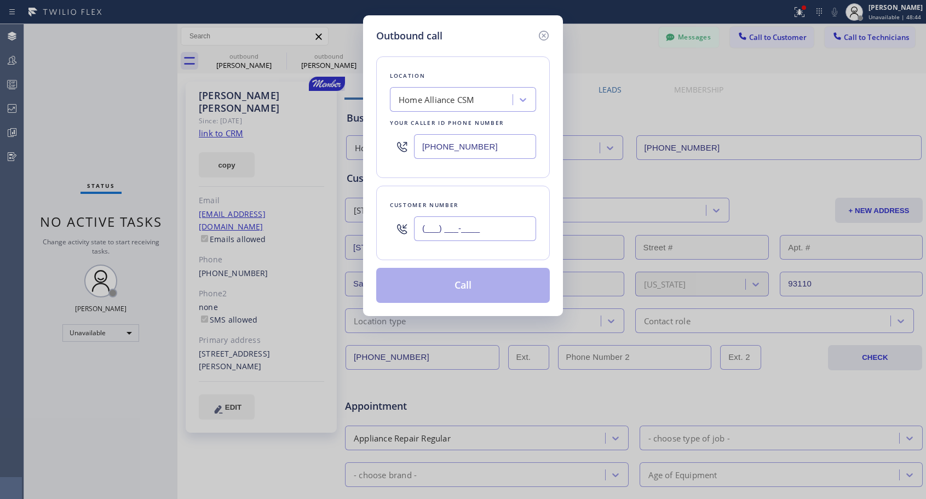
click at [448, 225] on input "(___) ___-____" at bounding box center [475, 228] width 122 height 25
paste input "805) 766-2726"
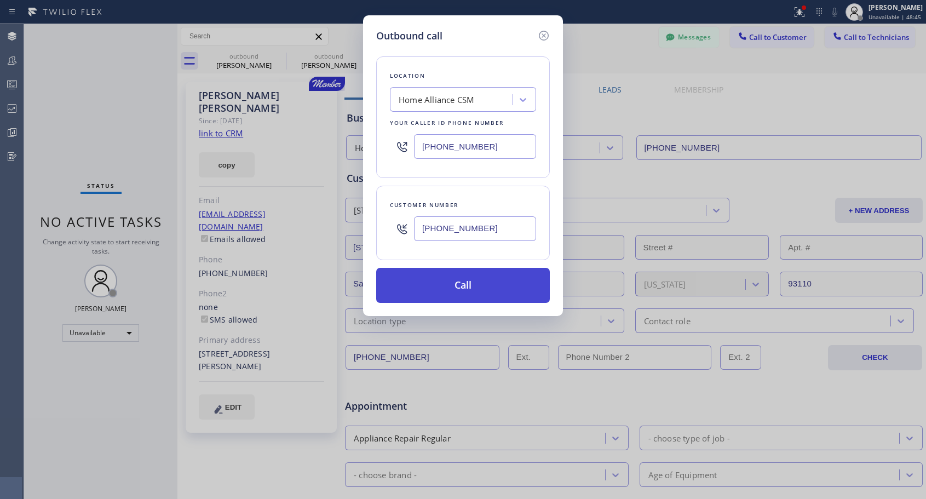
type input "[PHONE_NUMBER]"
click at [462, 285] on button "Call" at bounding box center [463, 285] width 174 height 35
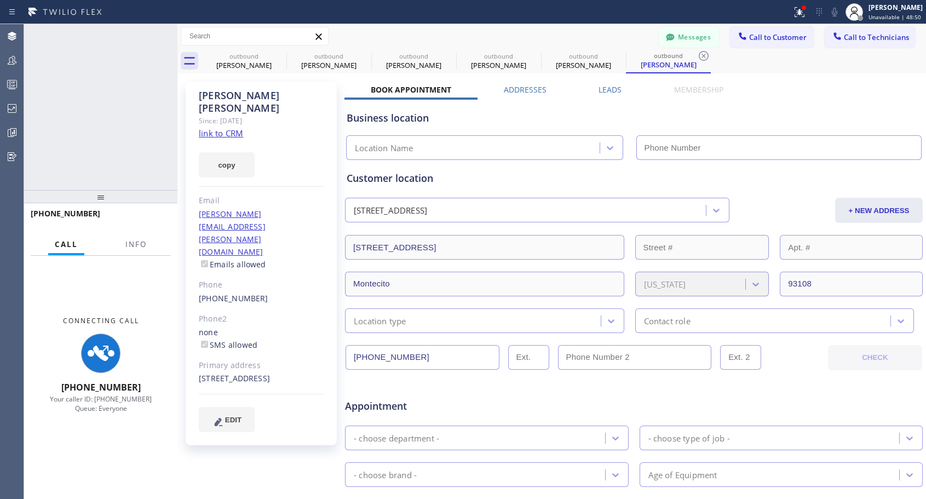
type input "[PHONE_NUMBER]"
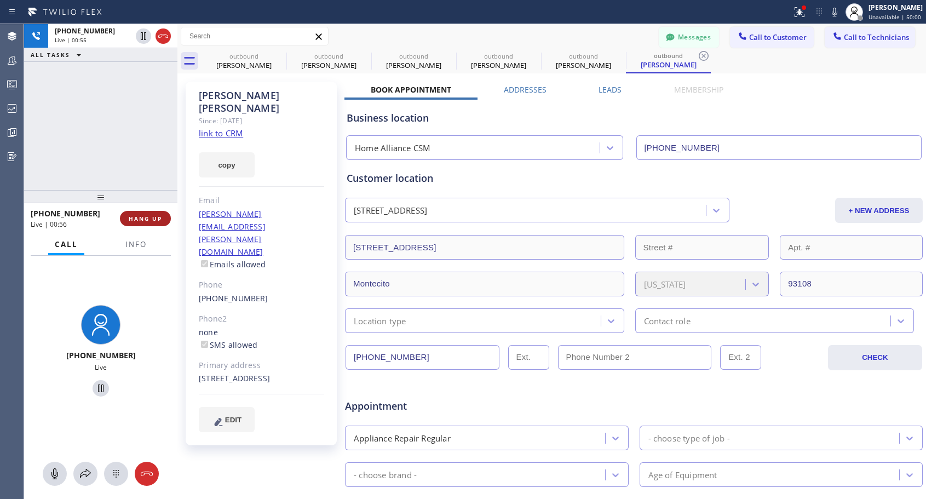
click at [141, 220] on span "HANG UP" at bounding box center [145, 219] width 33 height 8
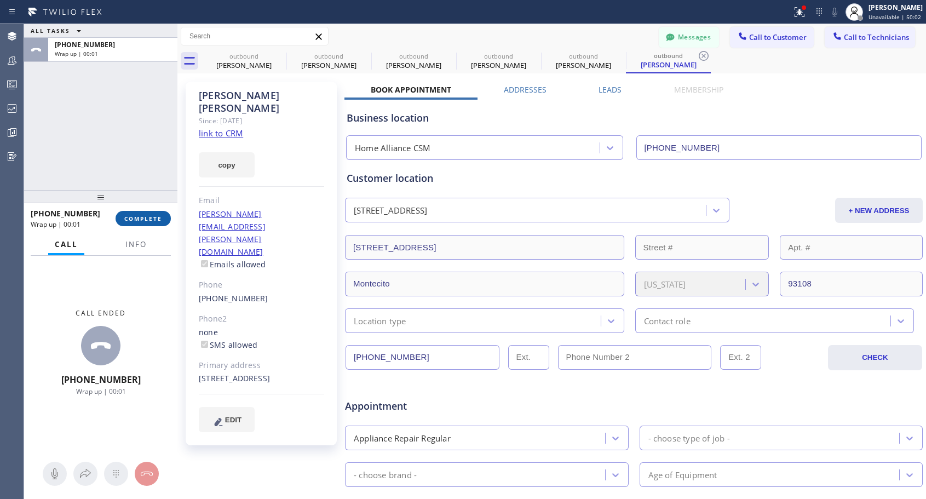
click at [142, 219] on span "COMPLETE" at bounding box center [143, 219] width 38 height 8
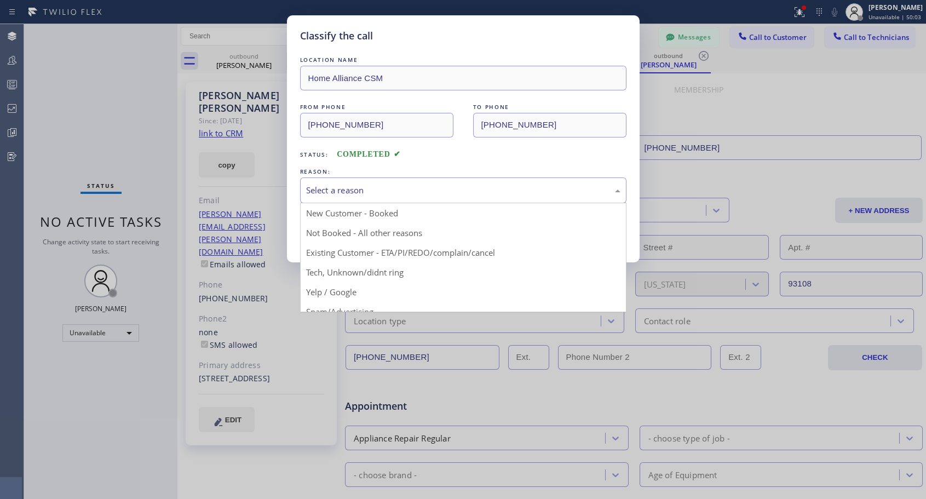
click at [329, 196] on div "Select a reason" at bounding box center [463, 190] width 314 height 13
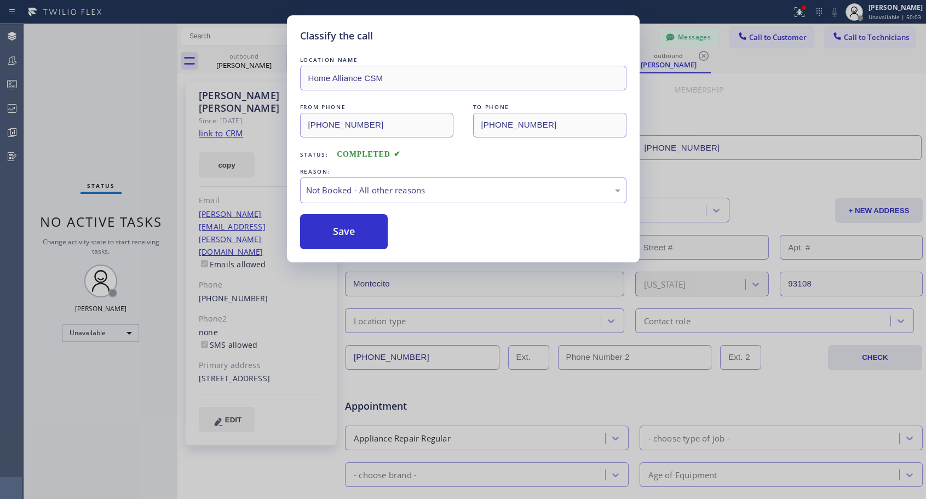
click at [322, 233] on button "Save" at bounding box center [344, 231] width 88 height 35
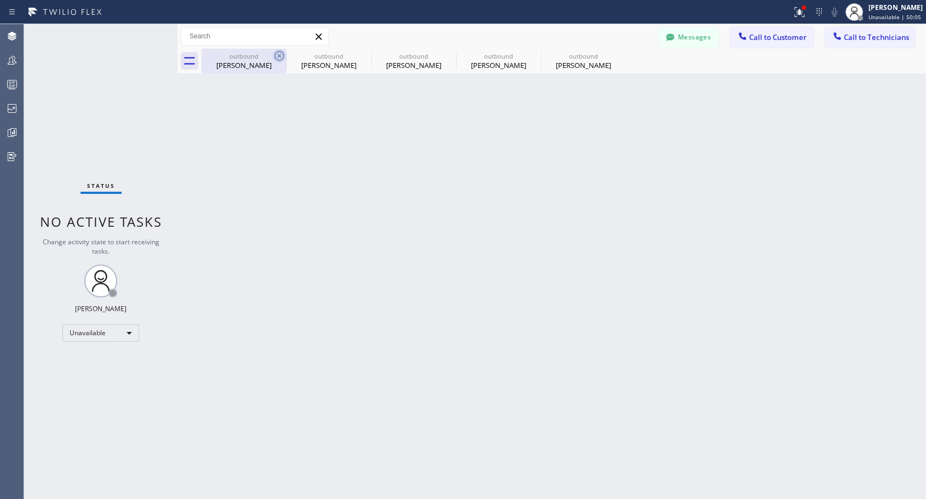
click at [277, 57] on icon at bounding box center [279, 55] width 13 height 13
click at [0, 0] on icon at bounding box center [0, 0] width 0 height 0
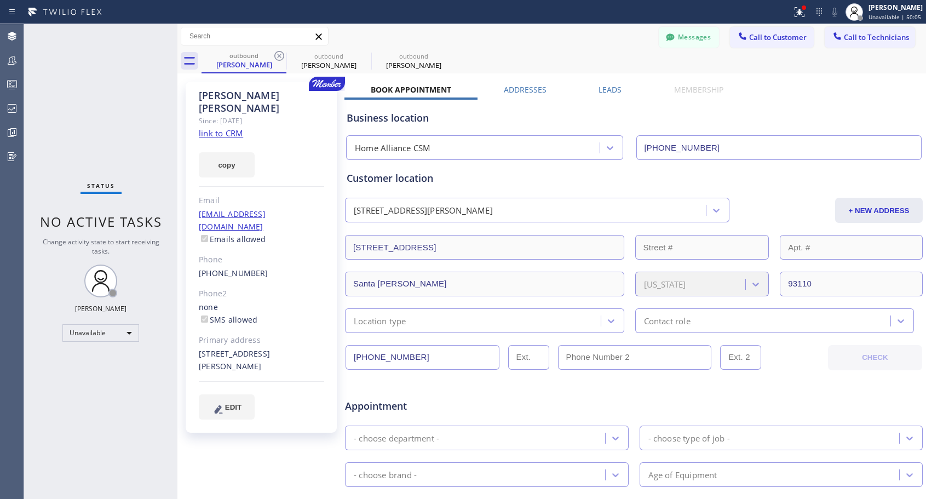
click at [277, 57] on icon at bounding box center [279, 55] width 13 height 13
click at [0, 0] on icon at bounding box center [0, 0] width 0 height 0
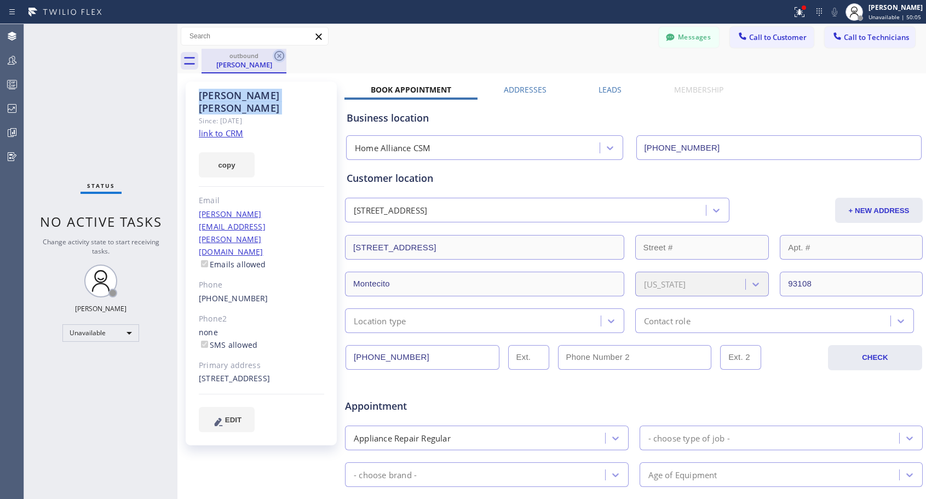
click at [277, 58] on icon at bounding box center [279, 55] width 13 height 13
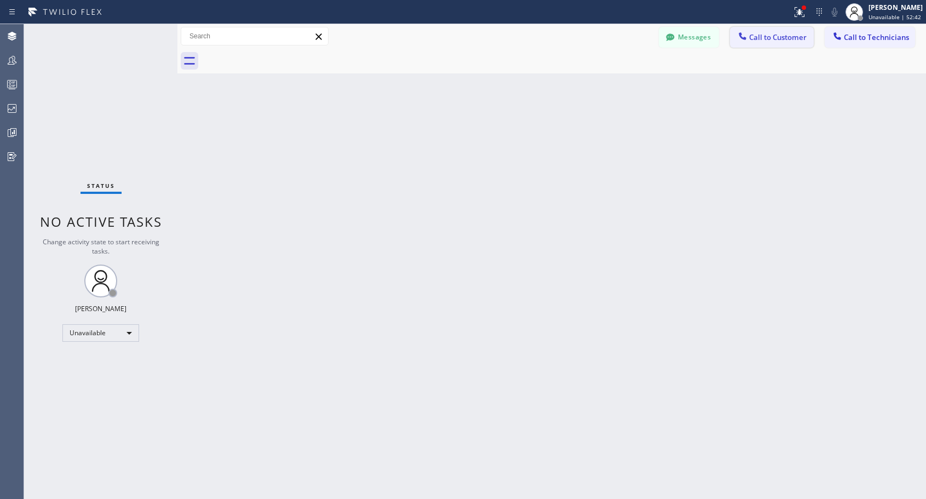
click at [747, 41] on icon at bounding box center [742, 36] width 11 height 11
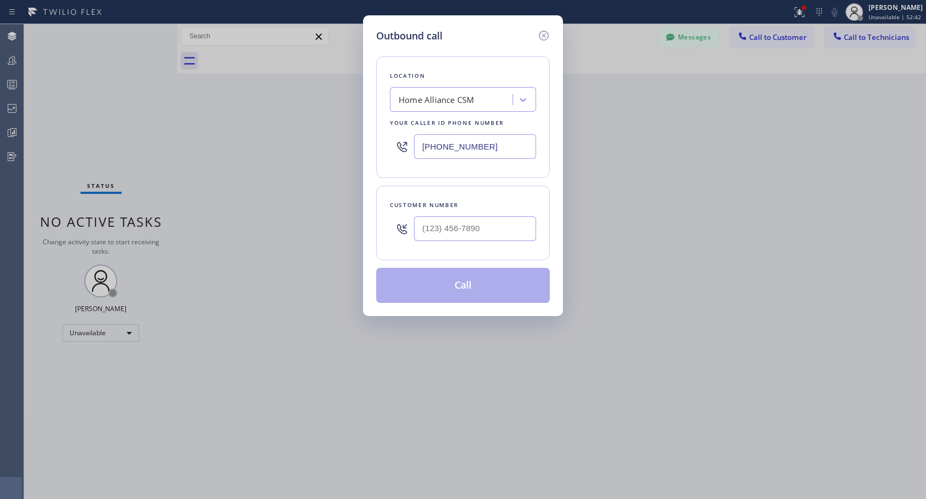
click at [501, 245] on div at bounding box center [475, 229] width 122 height 36
click at [503, 229] on input "(___) ___-____" at bounding box center [475, 228] width 122 height 25
paste input "415) 601-9828"
type input "[PHONE_NUMBER]"
click at [489, 179] on div "Location Home Alliance CSM Your caller id phone number [PHONE_NUMBER] Customer …" at bounding box center [463, 173] width 174 height 260
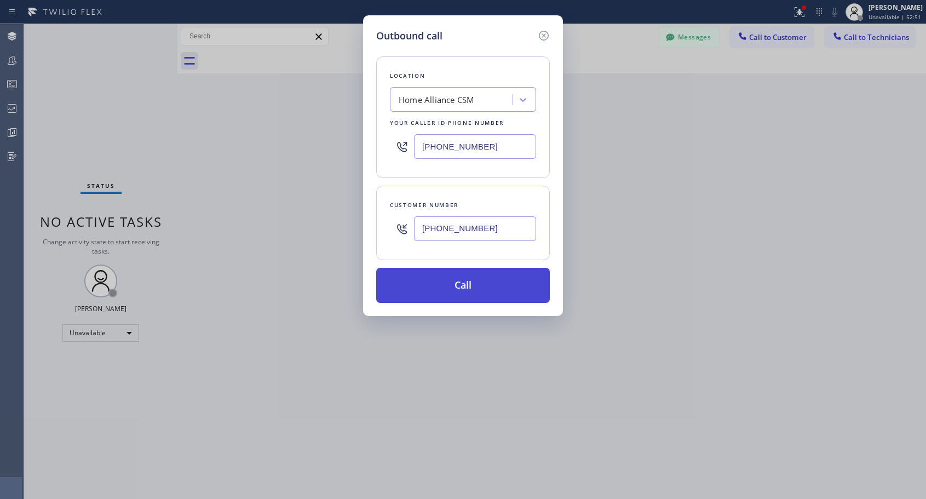
click at [458, 281] on button "Call" at bounding box center [463, 285] width 174 height 35
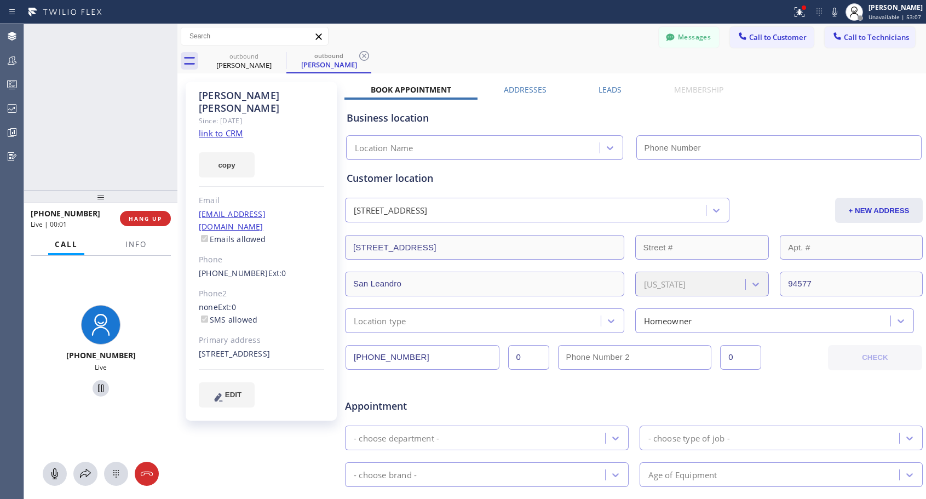
type input "[PHONE_NUMBER]"
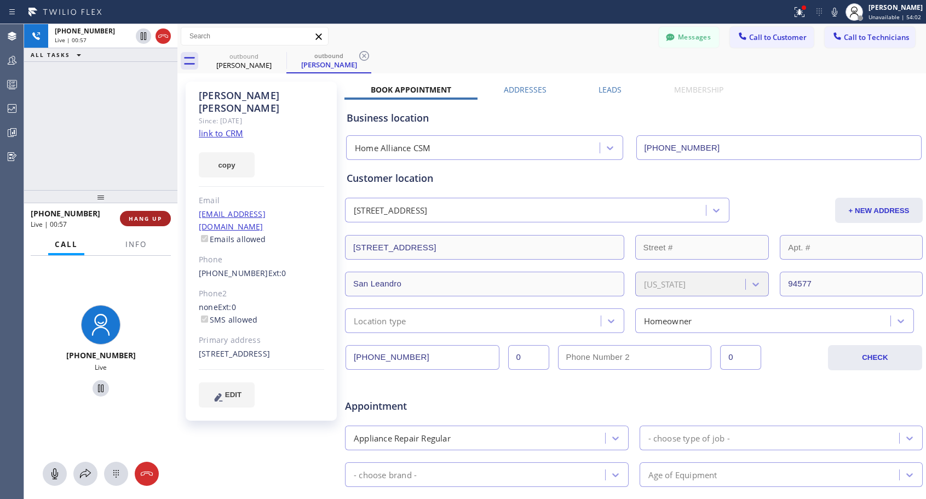
click at [143, 218] on span "HANG UP" at bounding box center [145, 219] width 33 height 8
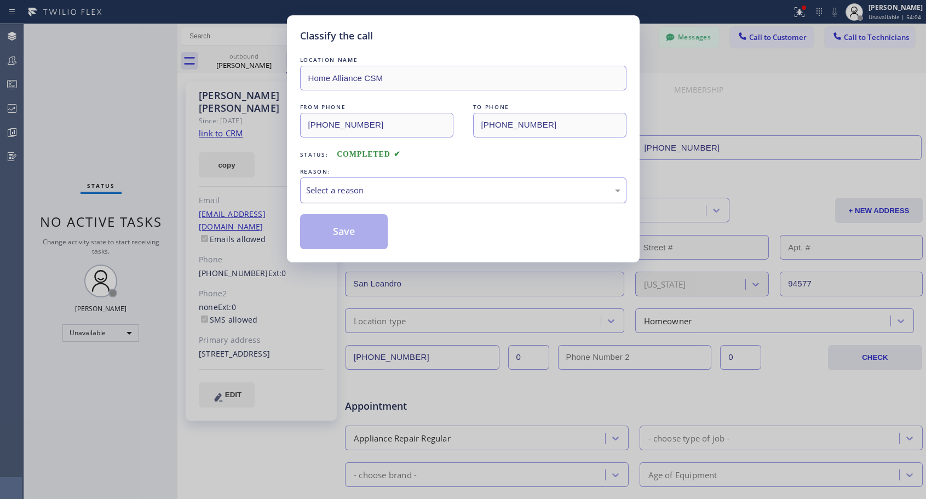
click at [383, 198] on div "Select a reason" at bounding box center [463, 190] width 326 height 26
click at [365, 231] on button "Save" at bounding box center [344, 231] width 88 height 35
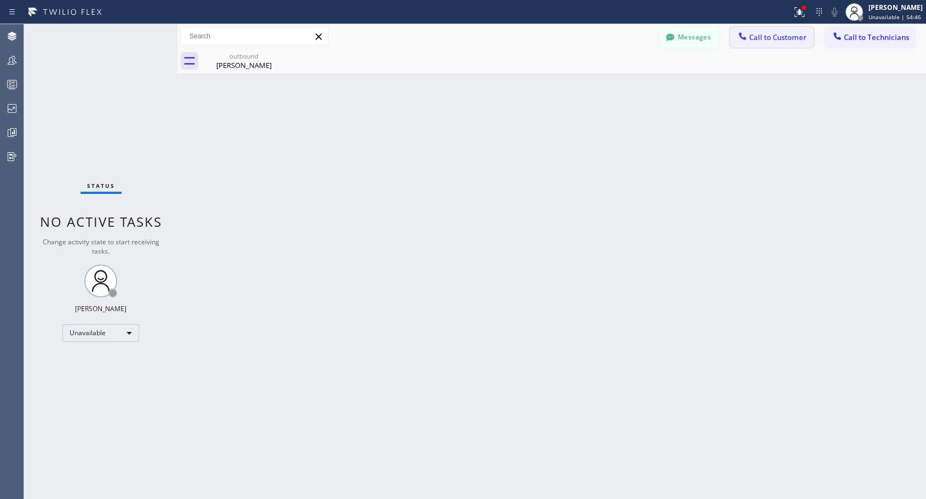
click at [779, 38] on span "Call to Customer" at bounding box center [777, 37] width 57 height 10
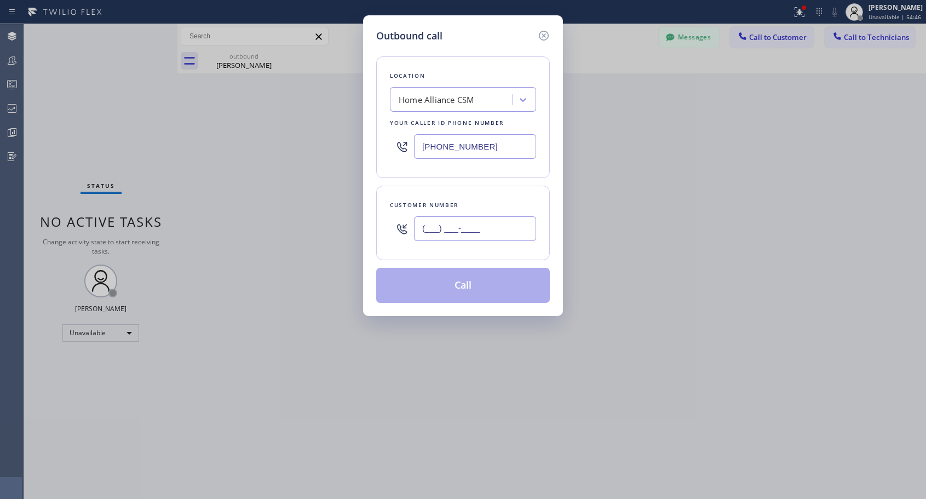
click at [474, 232] on input "(___) ___-____" at bounding box center [475, 228] width 122 height 25
paste input "818) 623-0170"
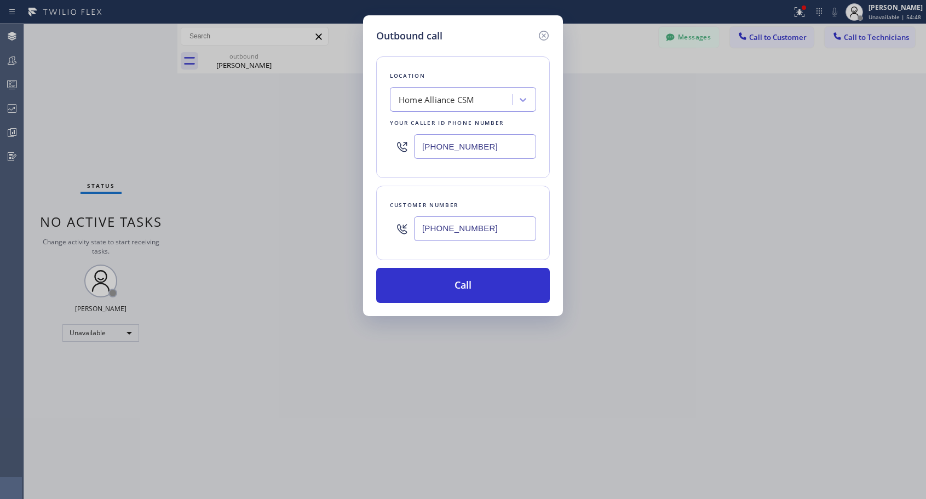
type input "[PHONE_NUMBER]"
click at [510, 256] on div "Customer number [PHONE_NUMBER]" at bounding box center [463, 223] width 174 height 74
click at [490, 277] on button "Call" at bounding box center [463, 285] width 174 height 35
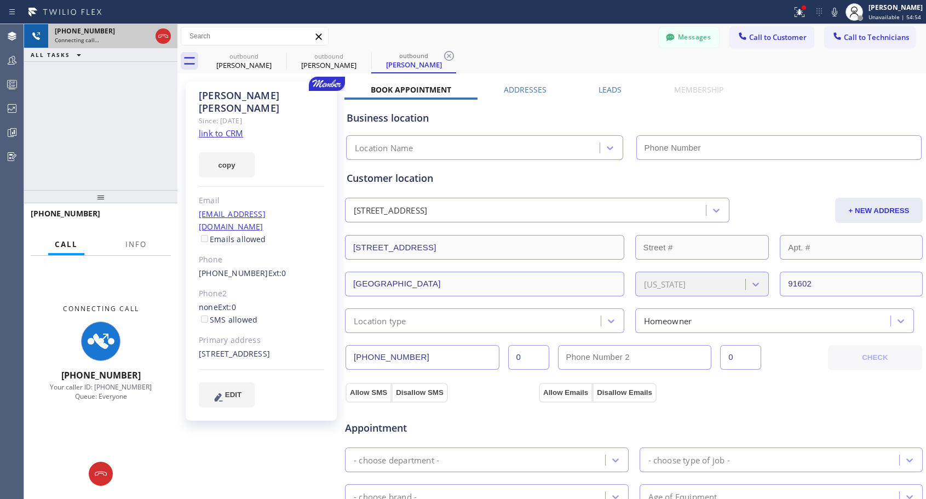
type input "[PHONE_NUMBER]"
click at [166, 33] on icon at bounding box center [163, 36] width 13 height 13
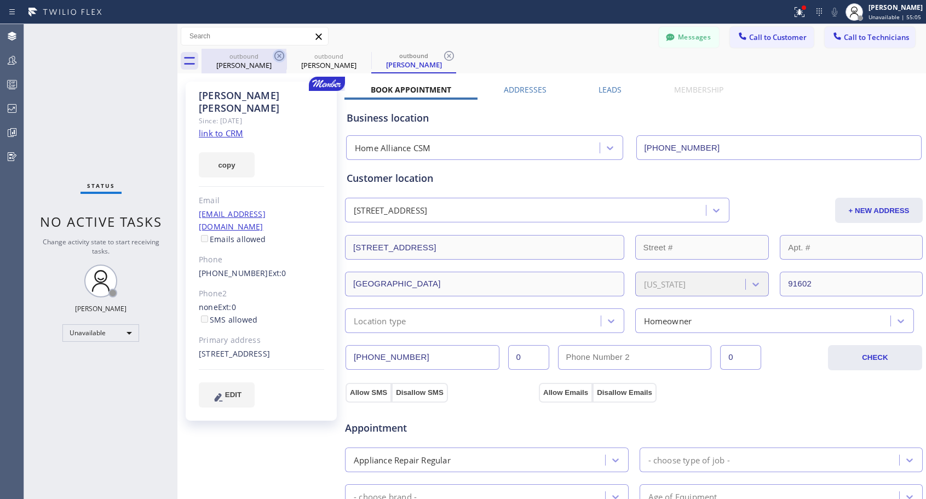
click at [279, 55] on icon at bounding box center [279, 56] width 10 height 10
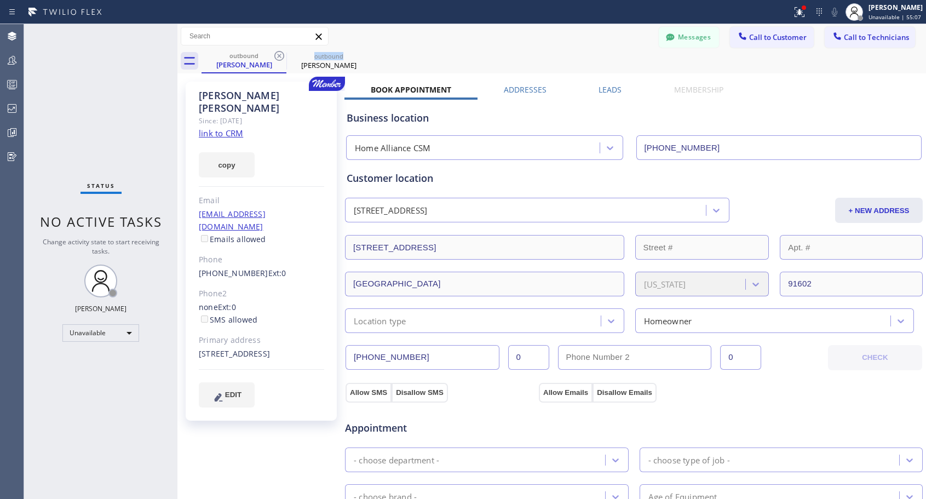
click at [279, 55] on icon at bounding box center [279, 56] width 10 height 10
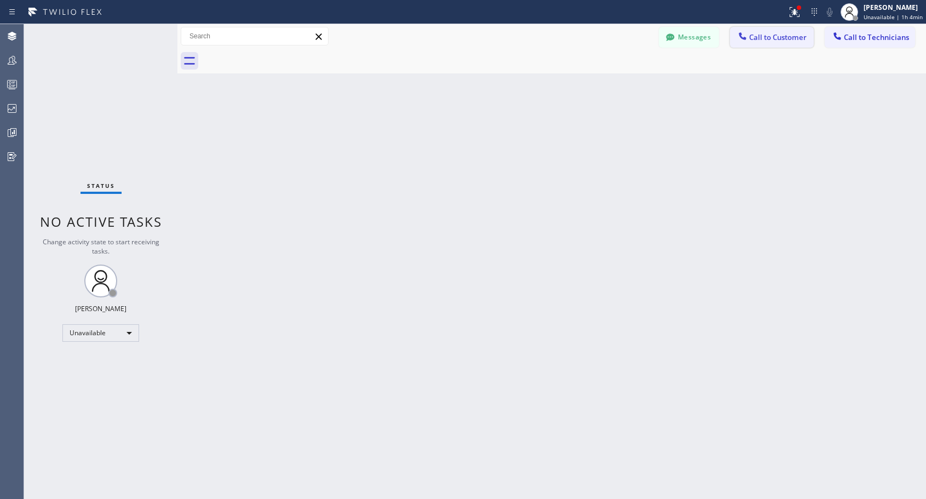
click at [763, 39] on span "Call to Customer" at bounding box center [777, 37] width 57 height 10
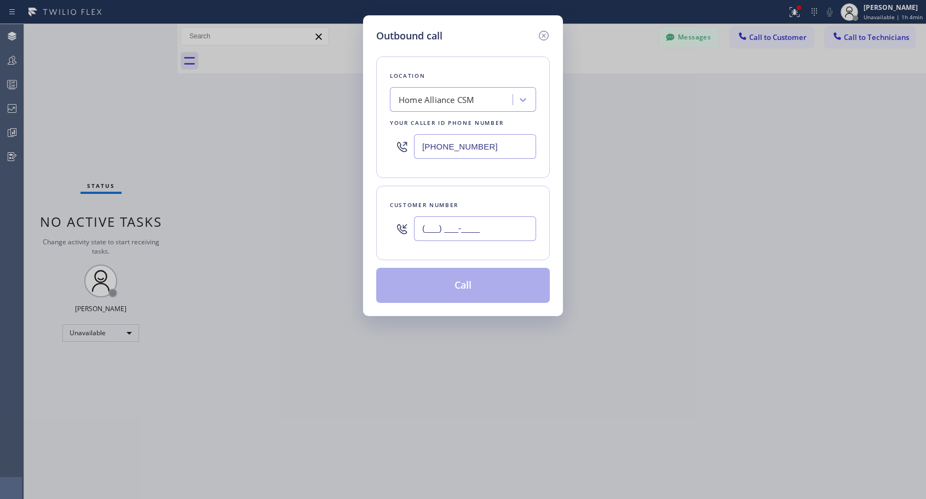
click at [474, 235] on input "(___) ___-____" at bounding box center [475, 228] width 122 height 25
paste input "714) 322-4033"
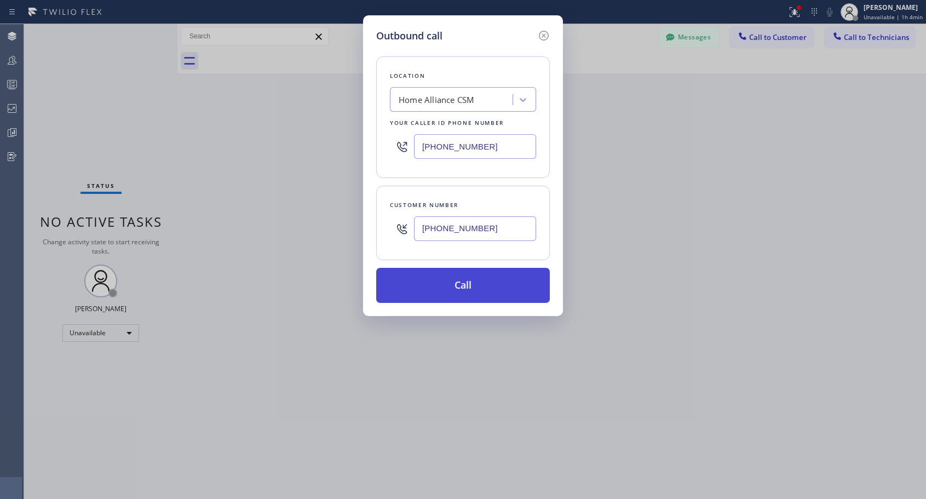
type input "[PHONE_NUMBER]"
click at [494, 279] on button "Call" at bounding box center [463, 285] width 174 height 35
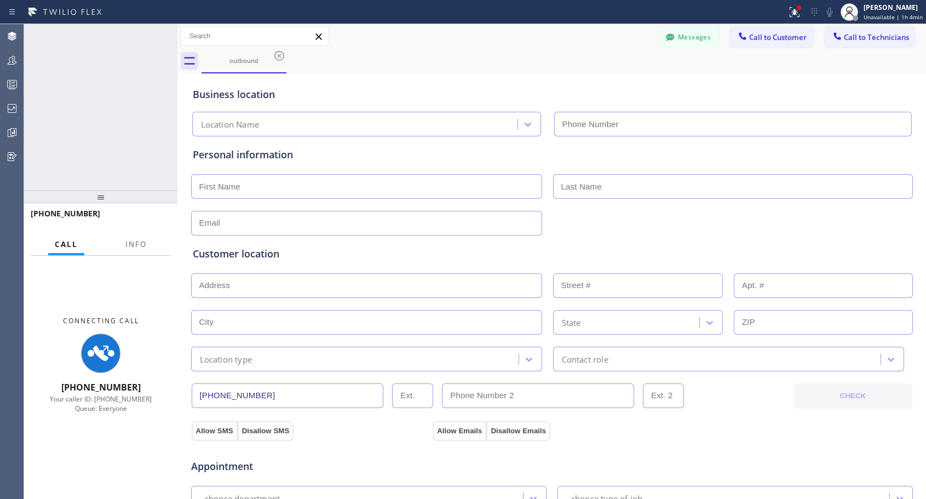
type input "[PHONE_NUMBER]"
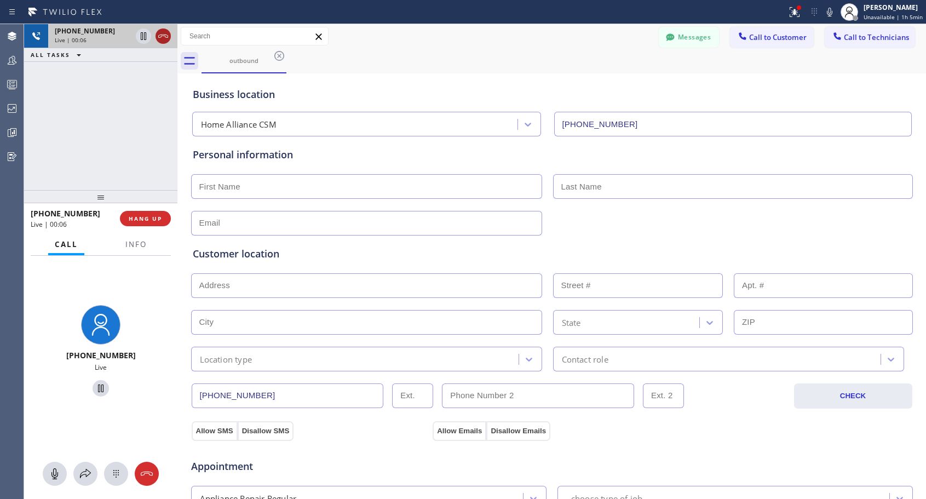
click at [165, 37] on icon at bounding box center [163, 36] width 13 height 13
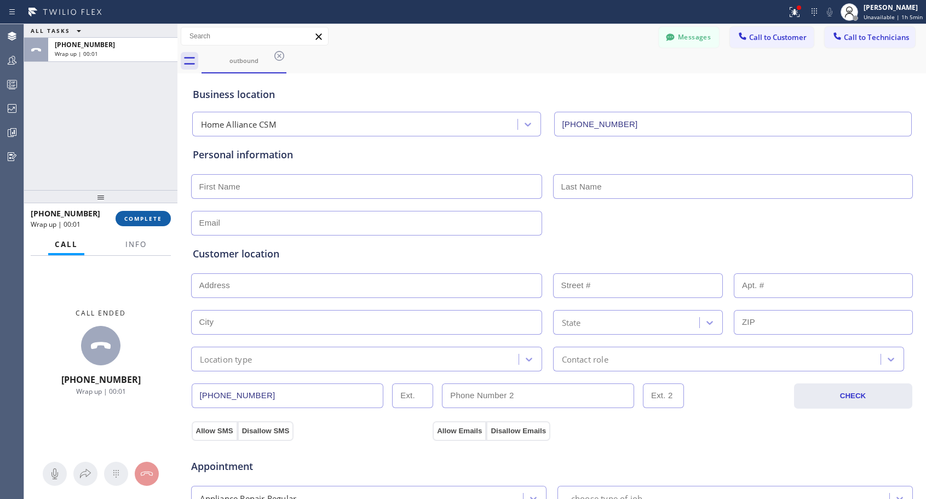
click at [156, 221] on span "COMPLETE" at bounding box center [143, 219] width 38 height 8
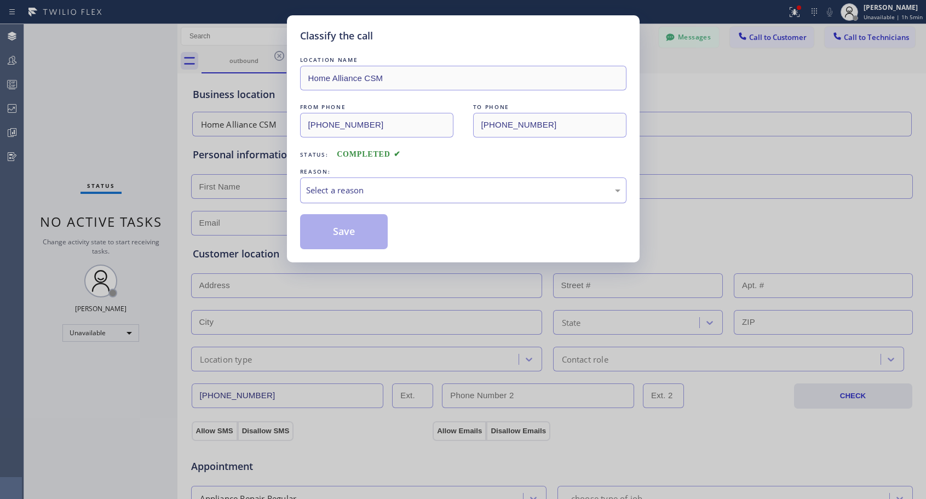
click at [379, 193] on div "Select a reason" at bounding box center [463, 190] width 314 height 13
click at [348, 235] on button "Save" at bounding box center [344, 231] width 88 height 35
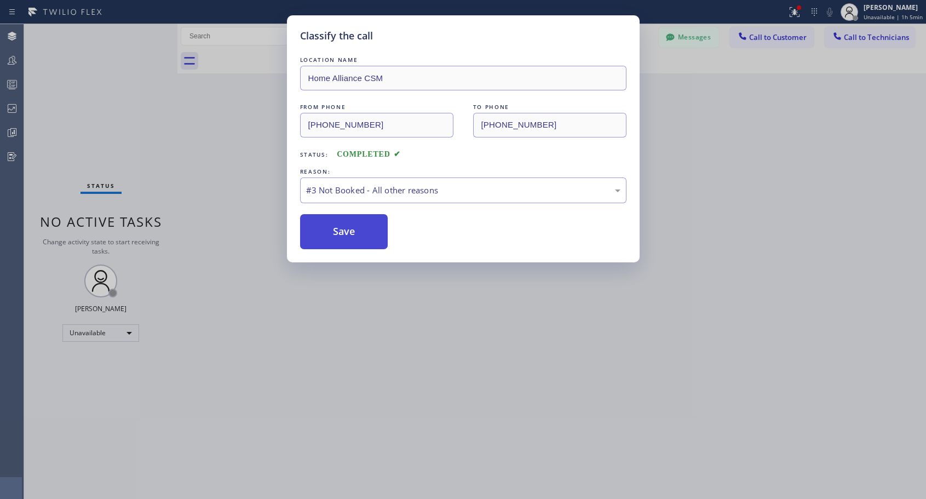
click at [354, 231] on button "Save" at bounding box center [344, 231] width 88 height 35
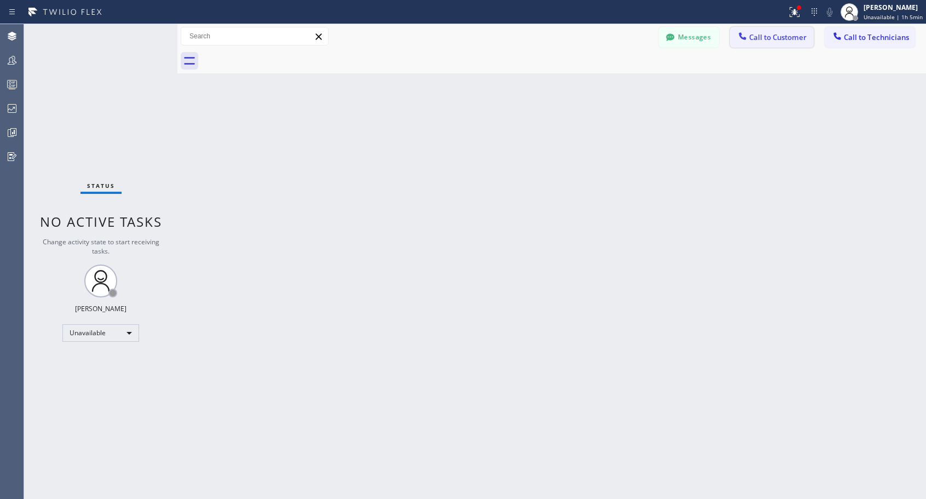
click at [774, 41] on span "Call to Customer" at bounding box center [777, 37] width 57 height 10
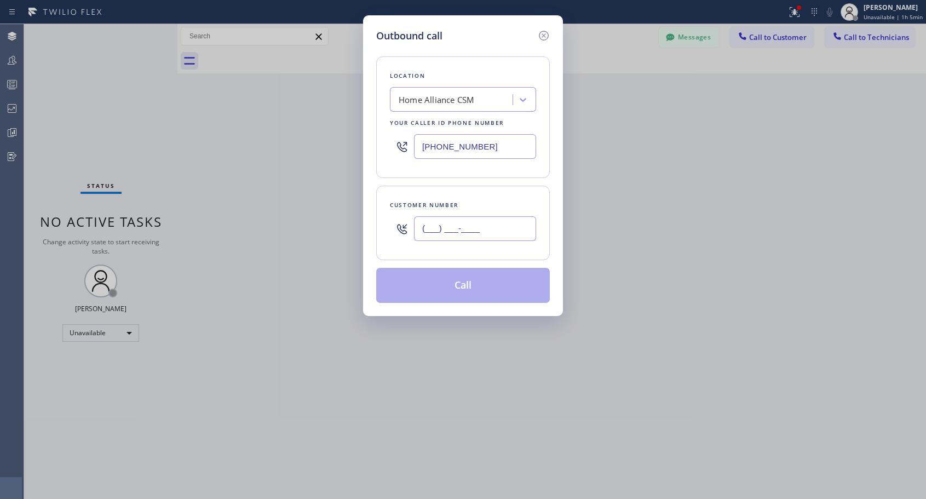
click at [502, 218] on input "(___) ___-____" at bounding box center [475, 228] width 122 height 25
paste input "559) 360-8222"
type input "[PHONE_NUMBER]"
click at [533, 195] on div "Customer number [PHONE_NUMBER]" at bounding box center [463, 223] width 174 height 74
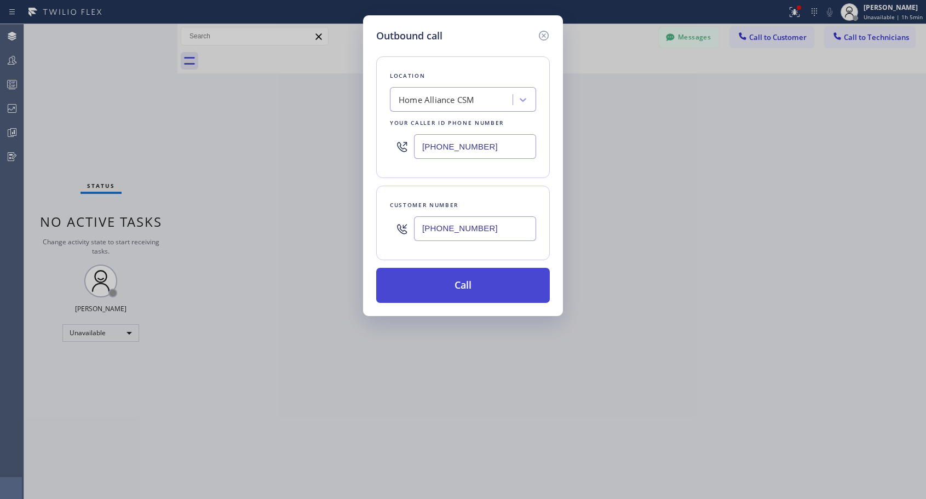
click at [467, 284] on button "Call" at bounding box center [463, 285] width 174 height 35
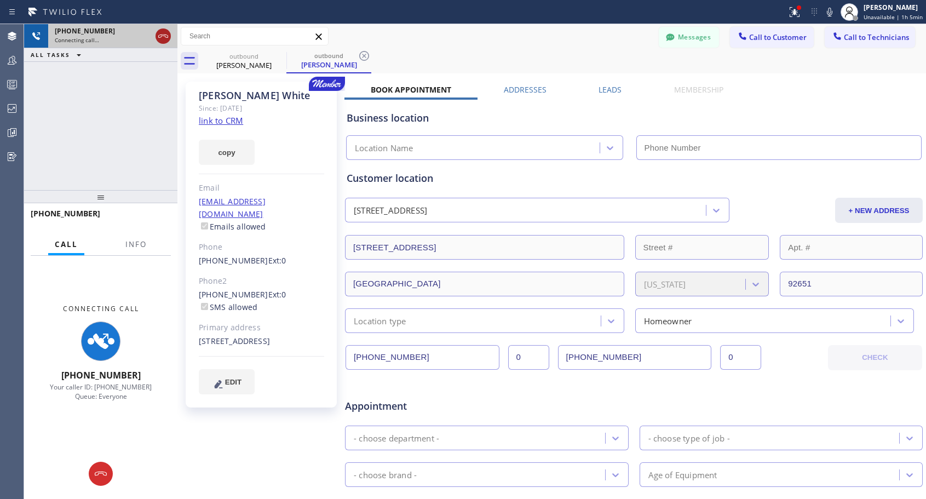
click at [163, 38] on icon at bounding box center [163, 36] width 13 height 13
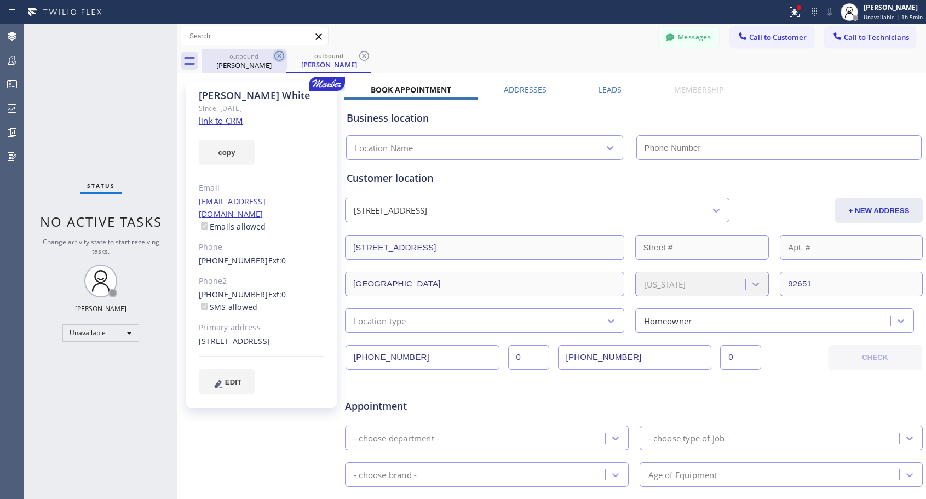
click at [278, 53] on icon at bounding box center [279, 55] width 13 height 13
click at [358, 53] on icon at bounding box center [364, 55] width 13 height 13
